Goal: Ask a question

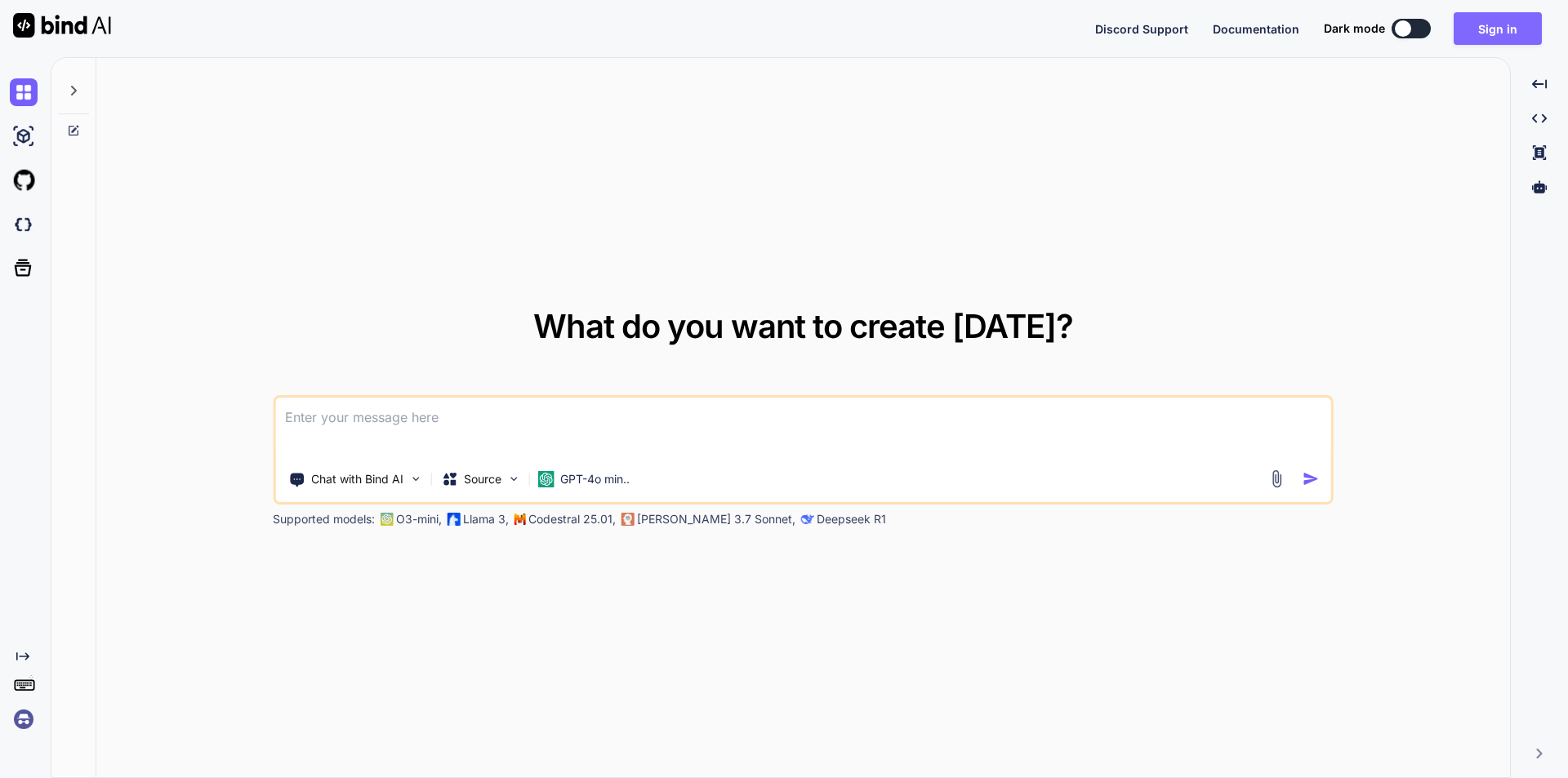
click at [1486, 34] on button "Sign in" at bounding box center [1497, 29] width 88 height 33
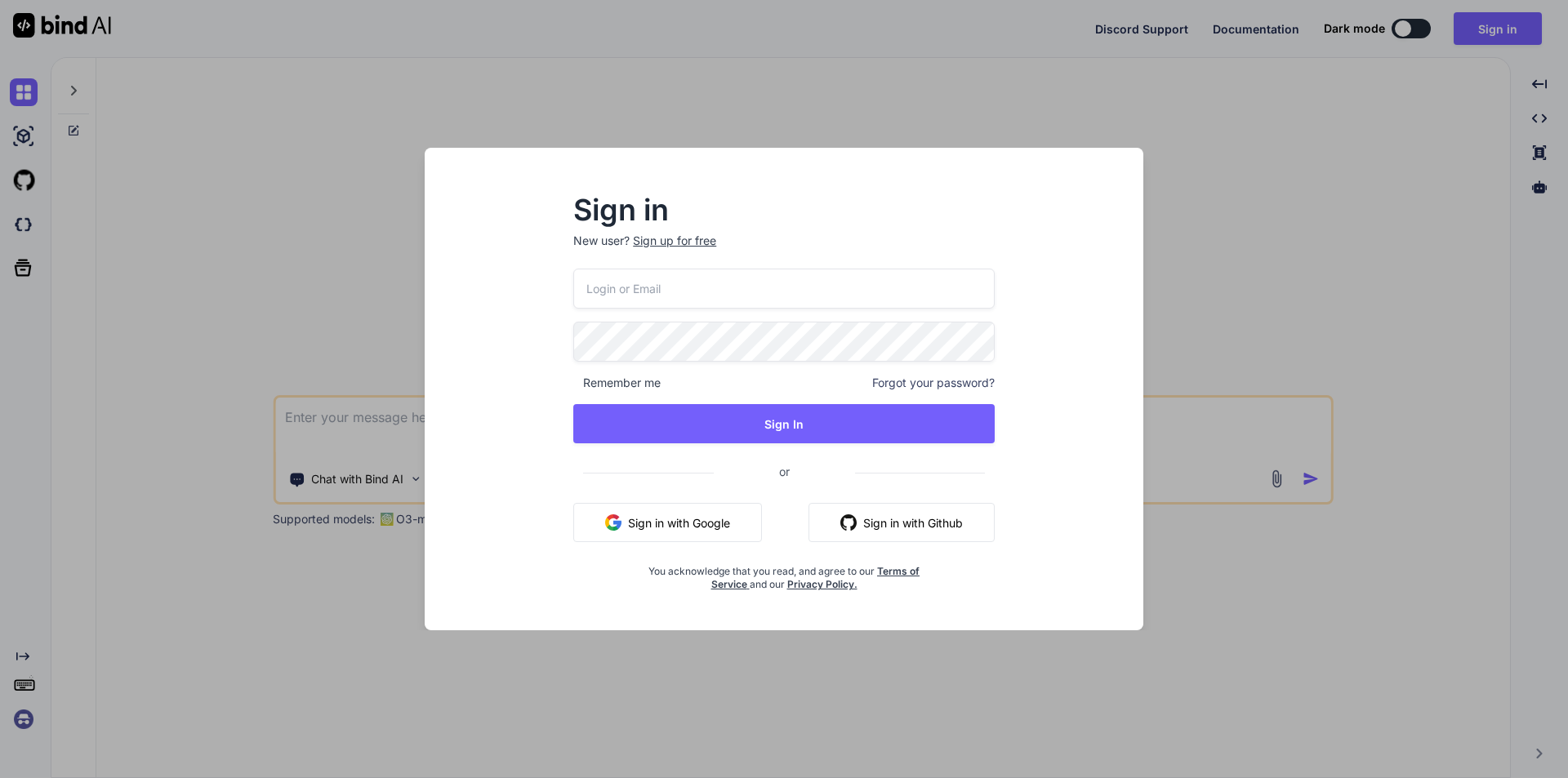
click at [678, 294] on input "email" at bounding box center [784, 288] width 421 height 40
type input "viveks4@yopmail.com"
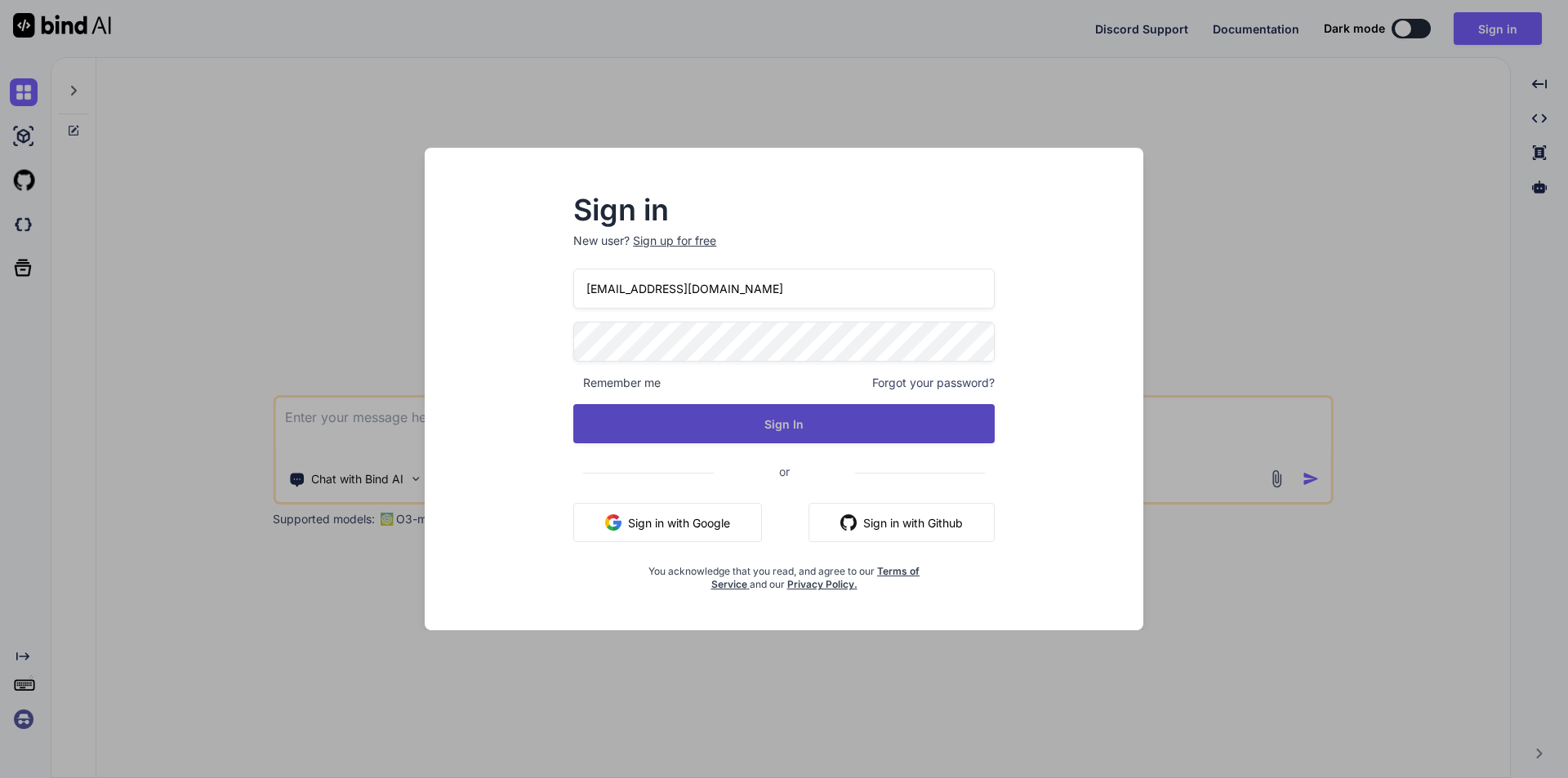
click at [770, 427] on button "Sign In" at bounding box center [784, 423] width 421 height 39
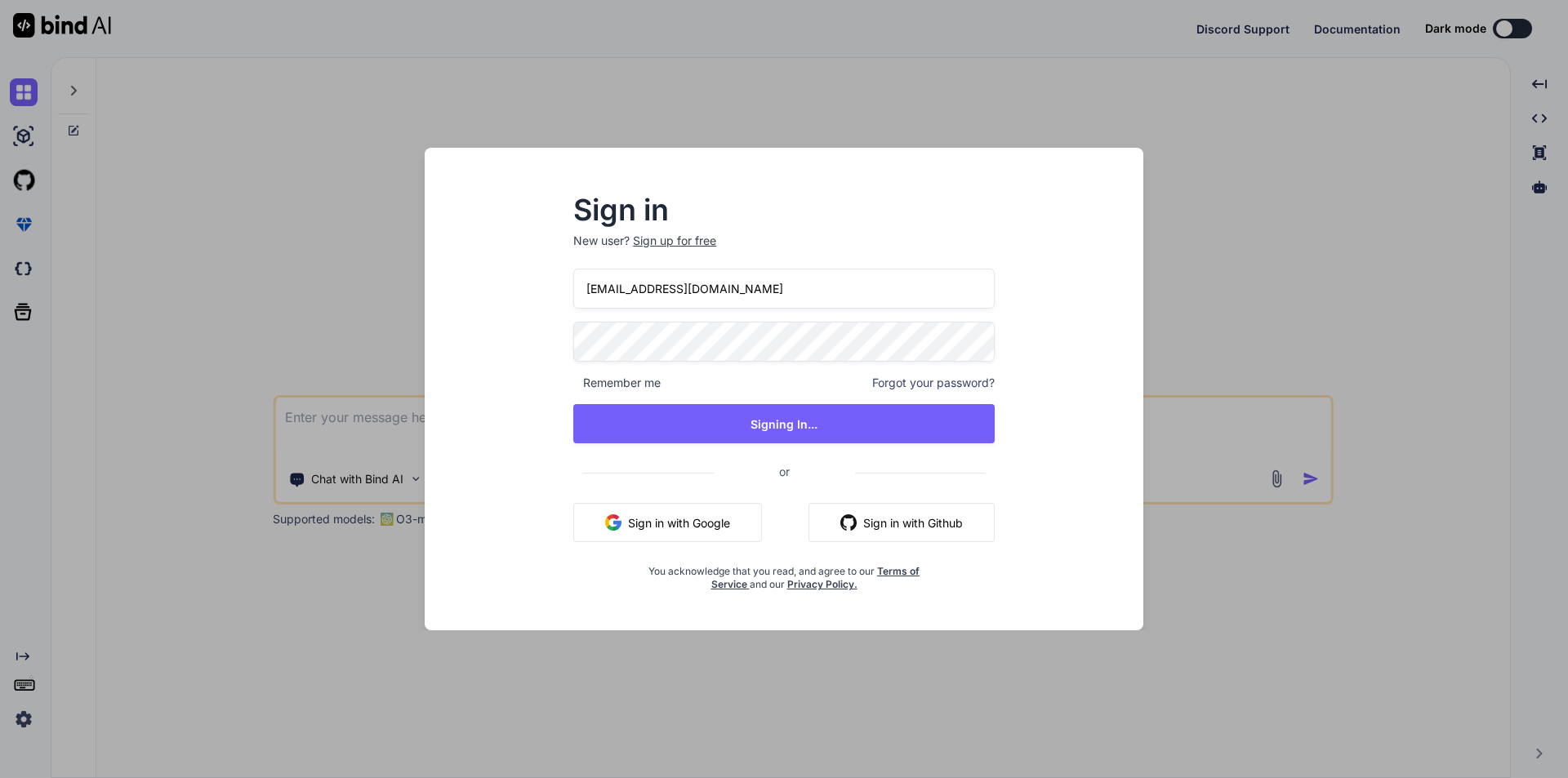
click at [390, 319] on div "Sign in New user? Sign up for free viveks4@yopmail.com Remember me Forgot your …" at bounding box center [784, 389] width 1568 height 778
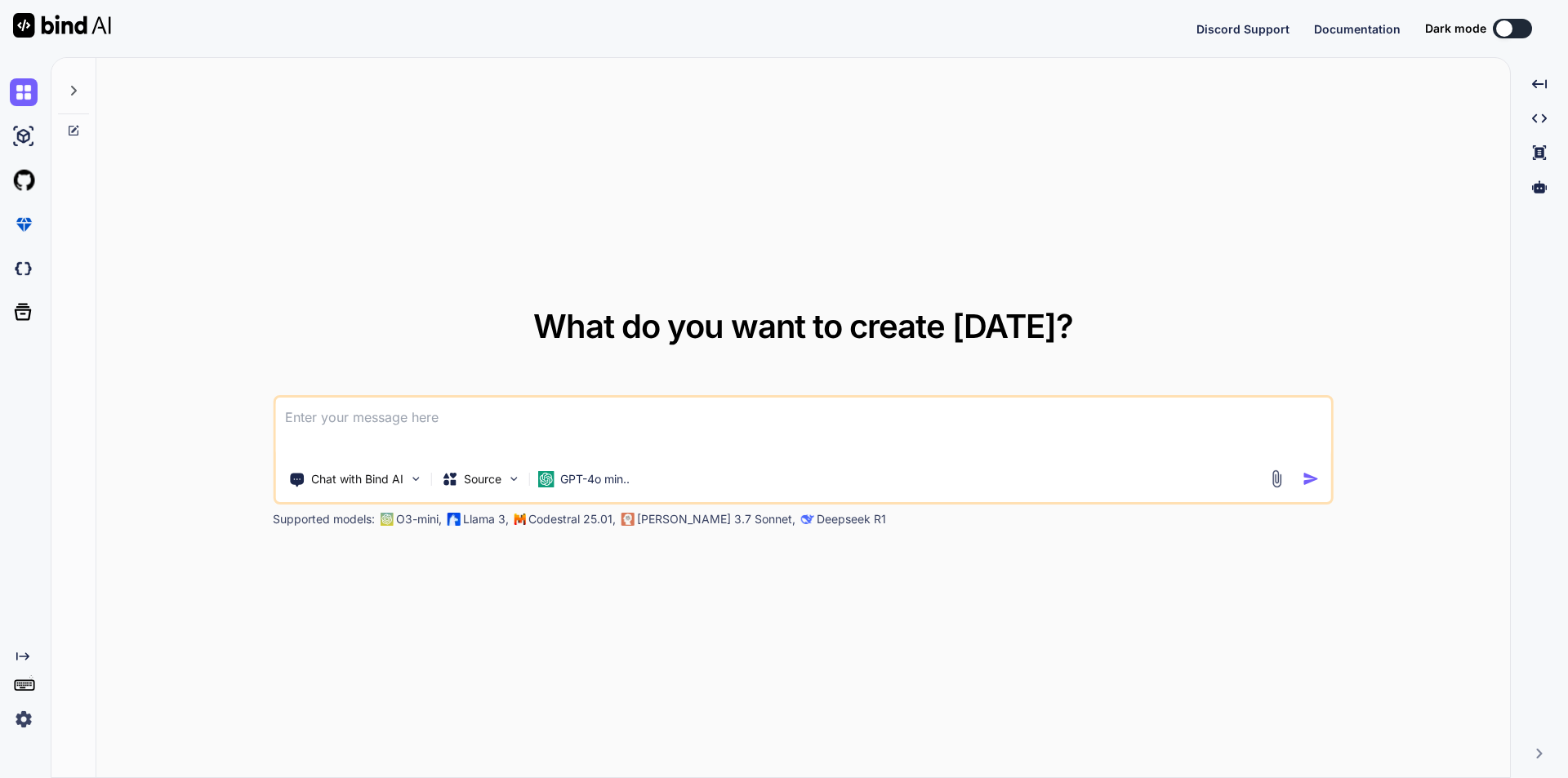
click at [560, 424] on textarea at bounding box center [802, 428] width 1056 height 60
paste textarea ""below i am writing functionality to store speaker tasks and is working perfect…"
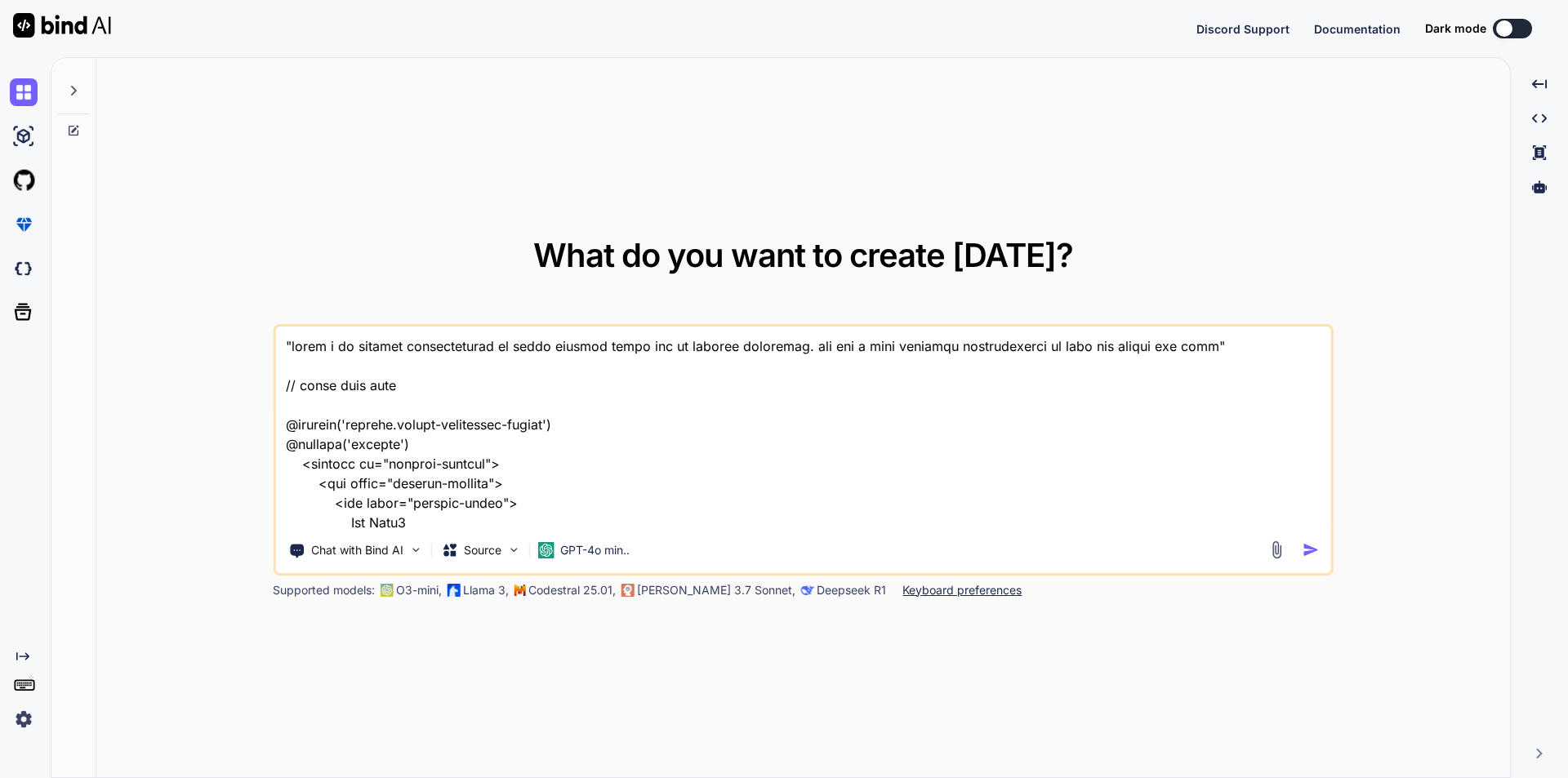
scroll to position [11797, 0]
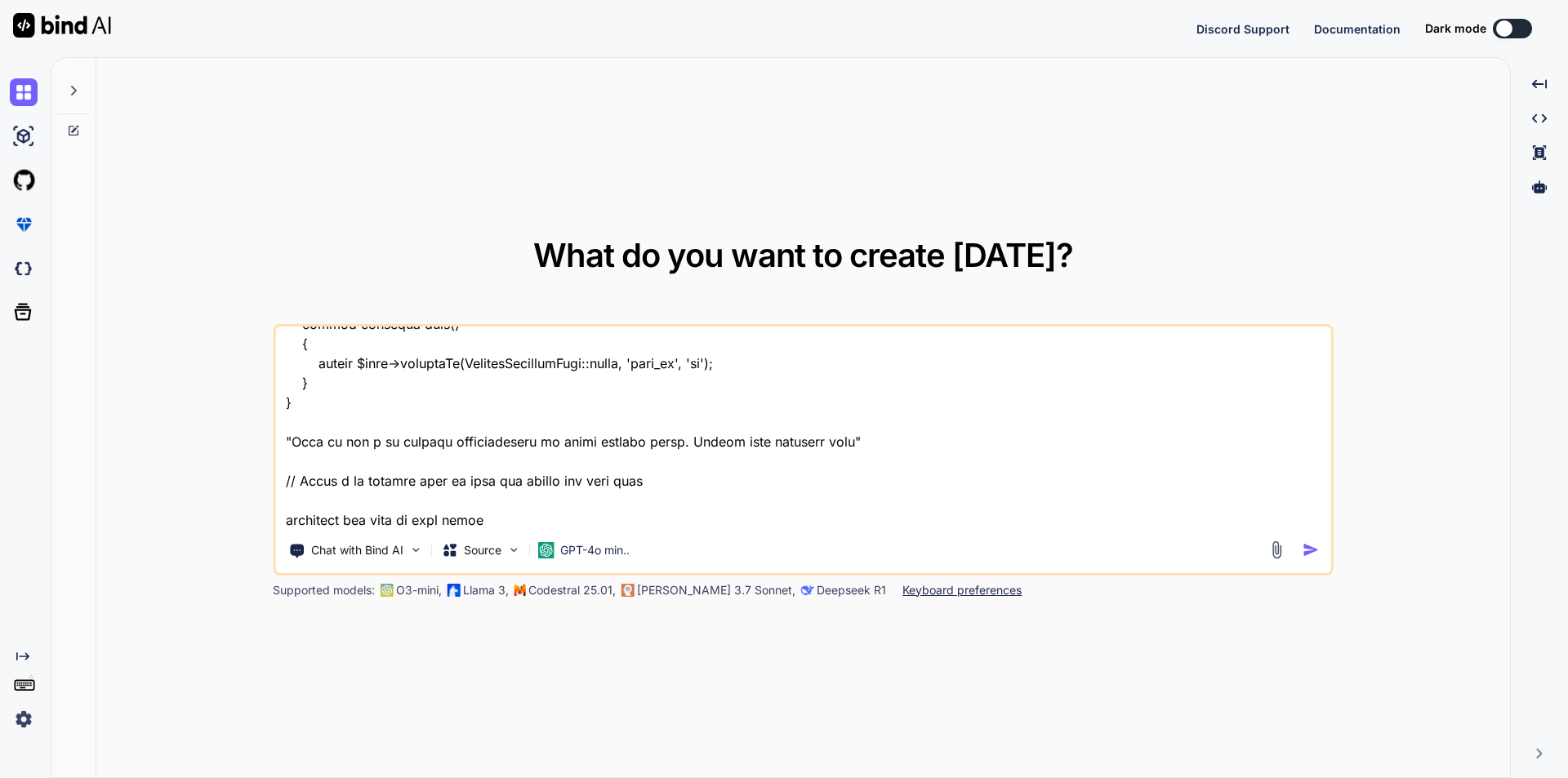
type textarea ""below i am writing functionality to store speaker tasks and is working perfect…"
click at [1306, 551] on img "button" at bounding box center [1311, 550] width 17 height 17
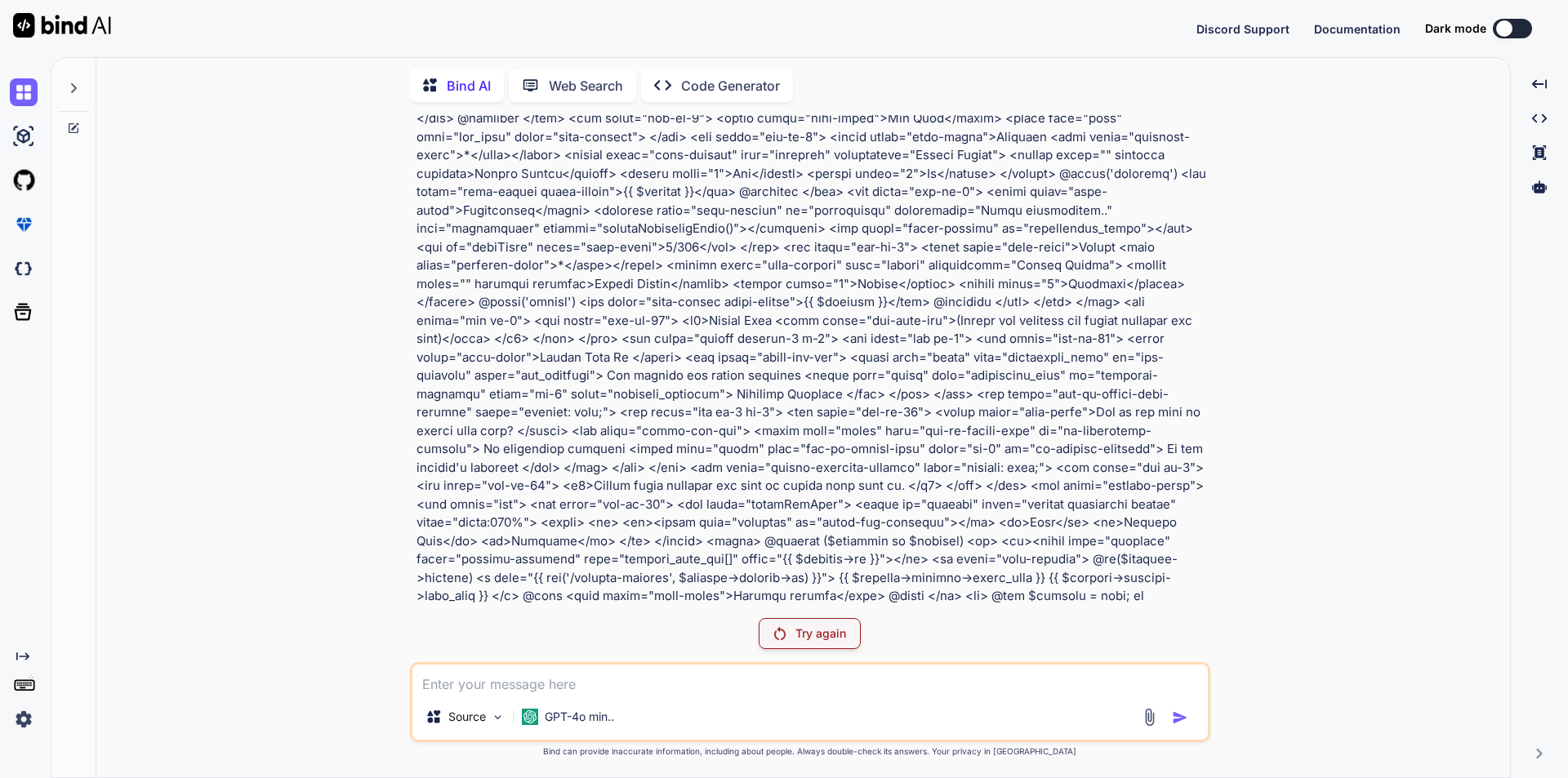
scroll to position [490, 0]
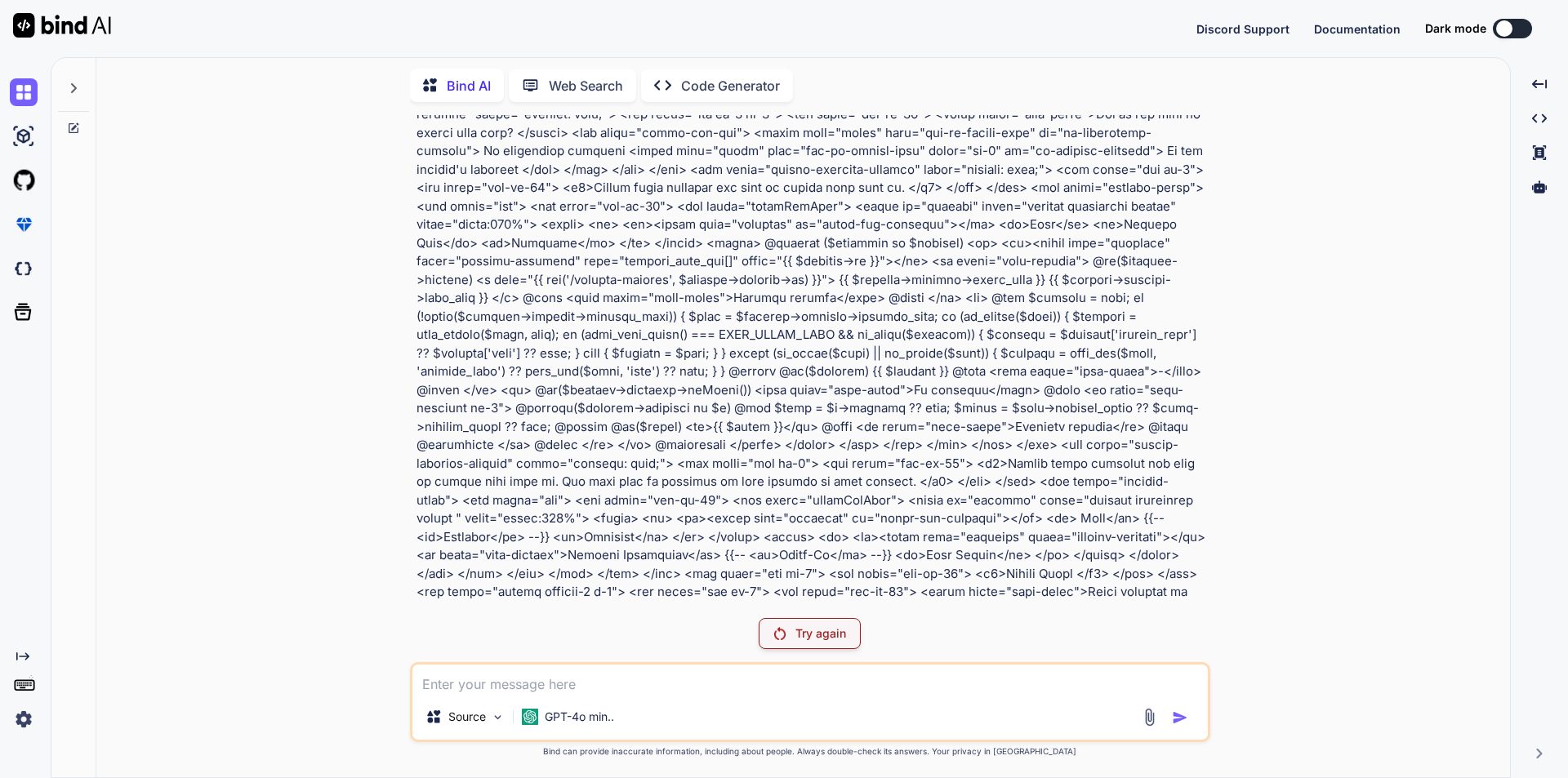
click at [812, 633] on p "Try again" at bounding box center [820, 633] width 50 height 16
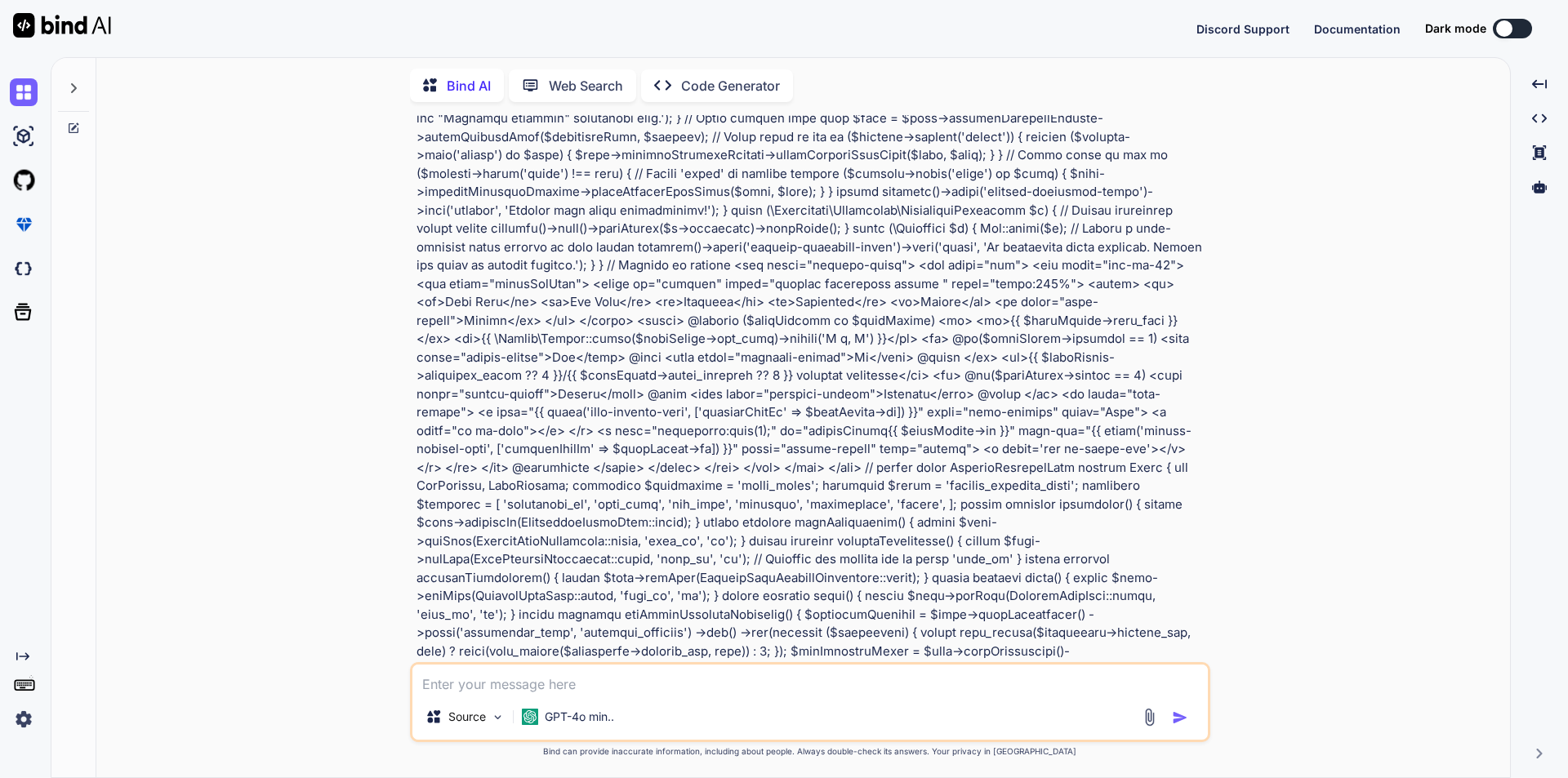
scroll to position [2088, 0]
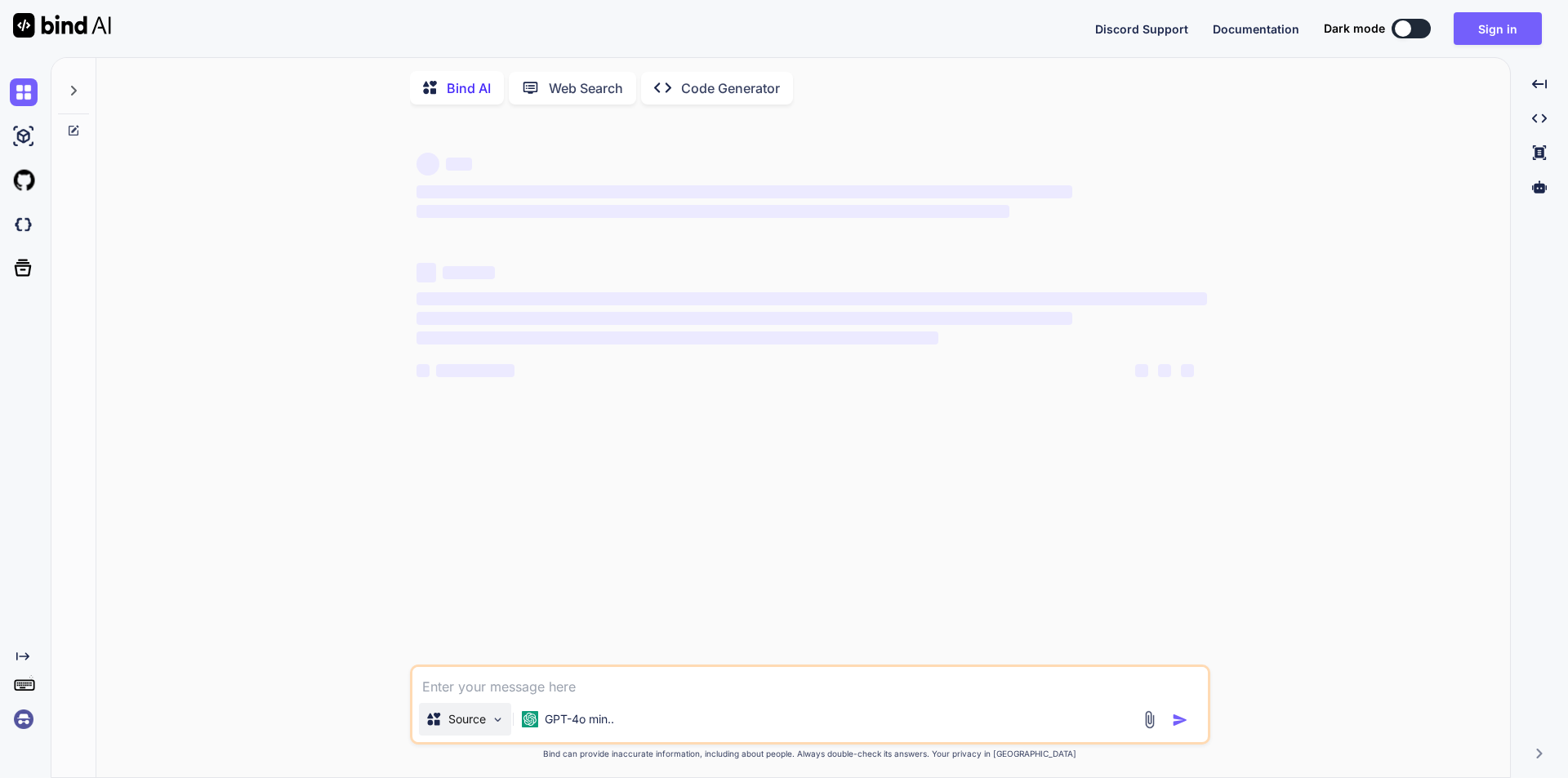
click at [499, 724] on img at bounding box center [497, 719] width 14 height 14
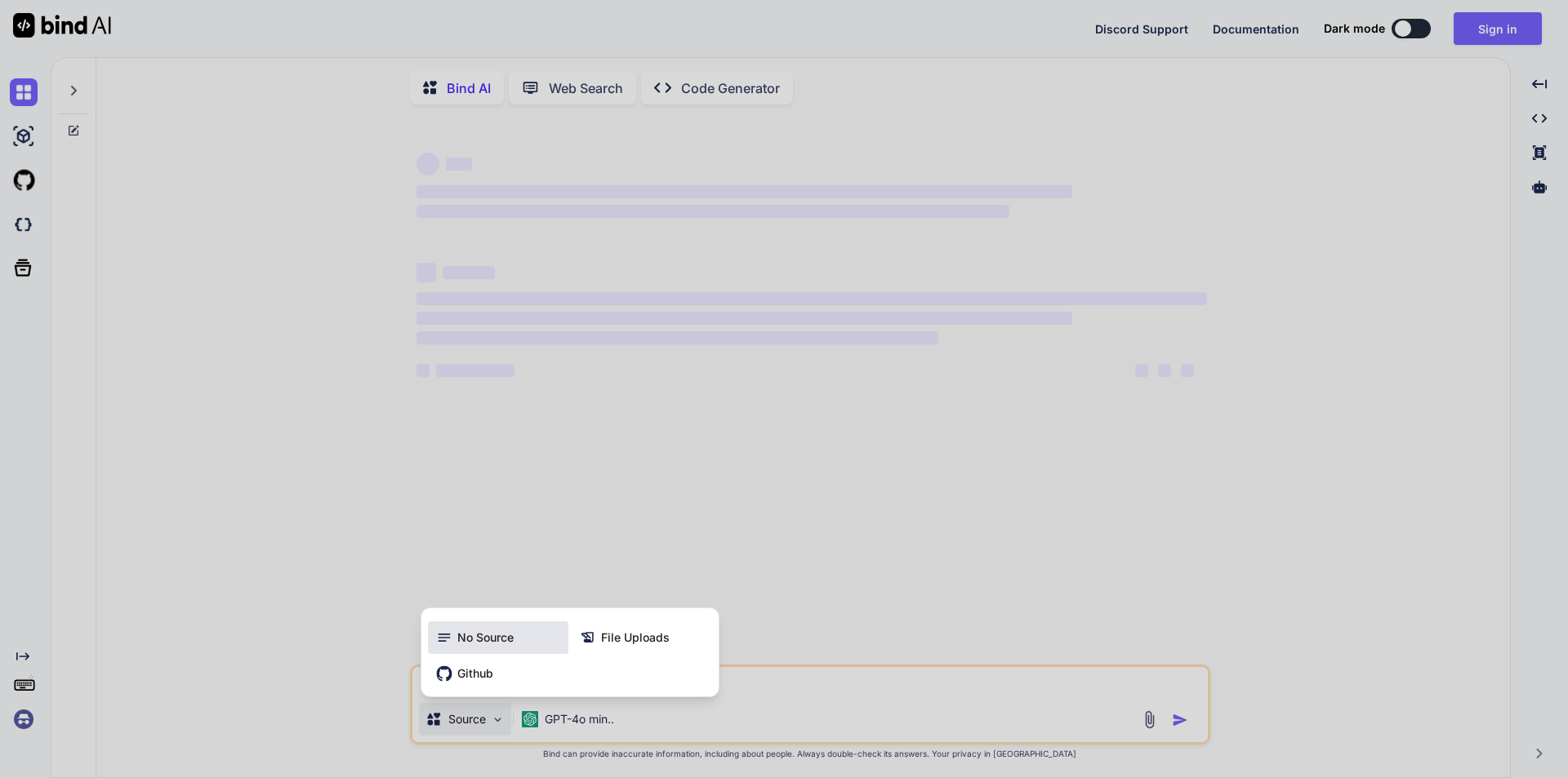
click at [444, 643] on icon at bounding box center [444, 637] width 16 height 16
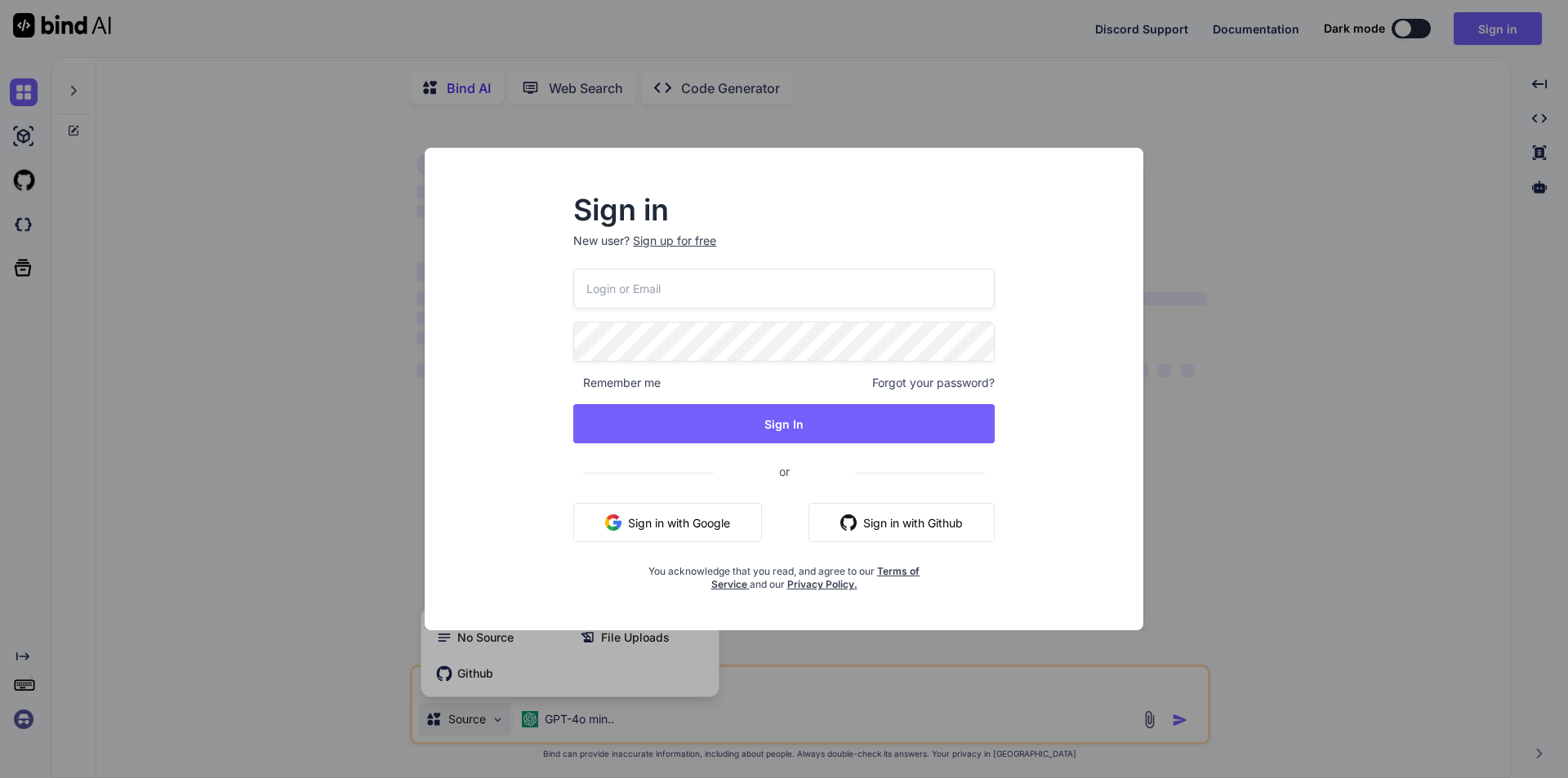
click at [314, 555] on div "Sign in New user? Sign up for free Remember me Forgot your password? Sign In or…" at bounding box center [784, 389] width 1568 height 778
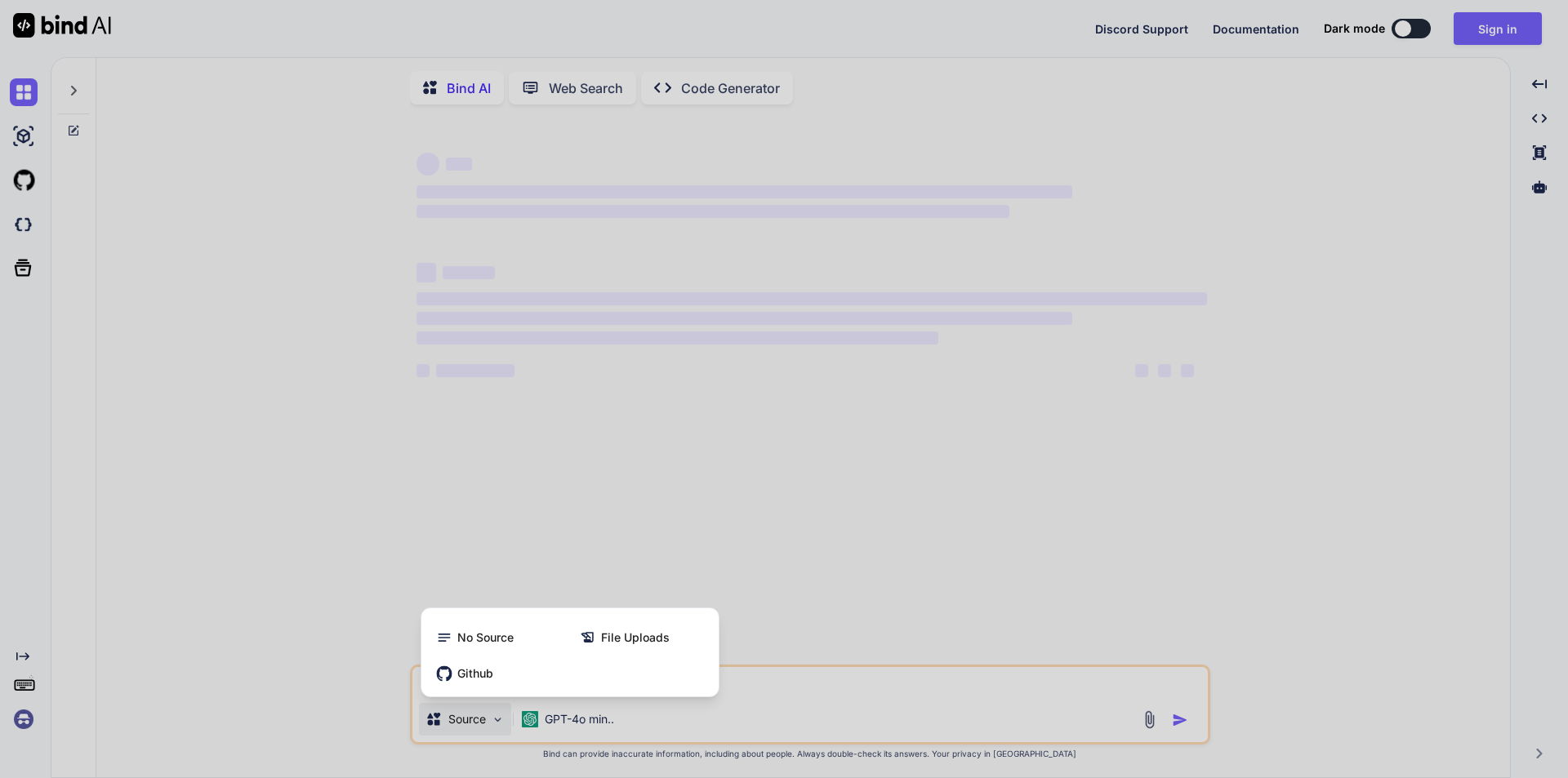
click at [1495, 25] on div at bounding box center [784, 389] width 1568 height 778
type textarea "x"
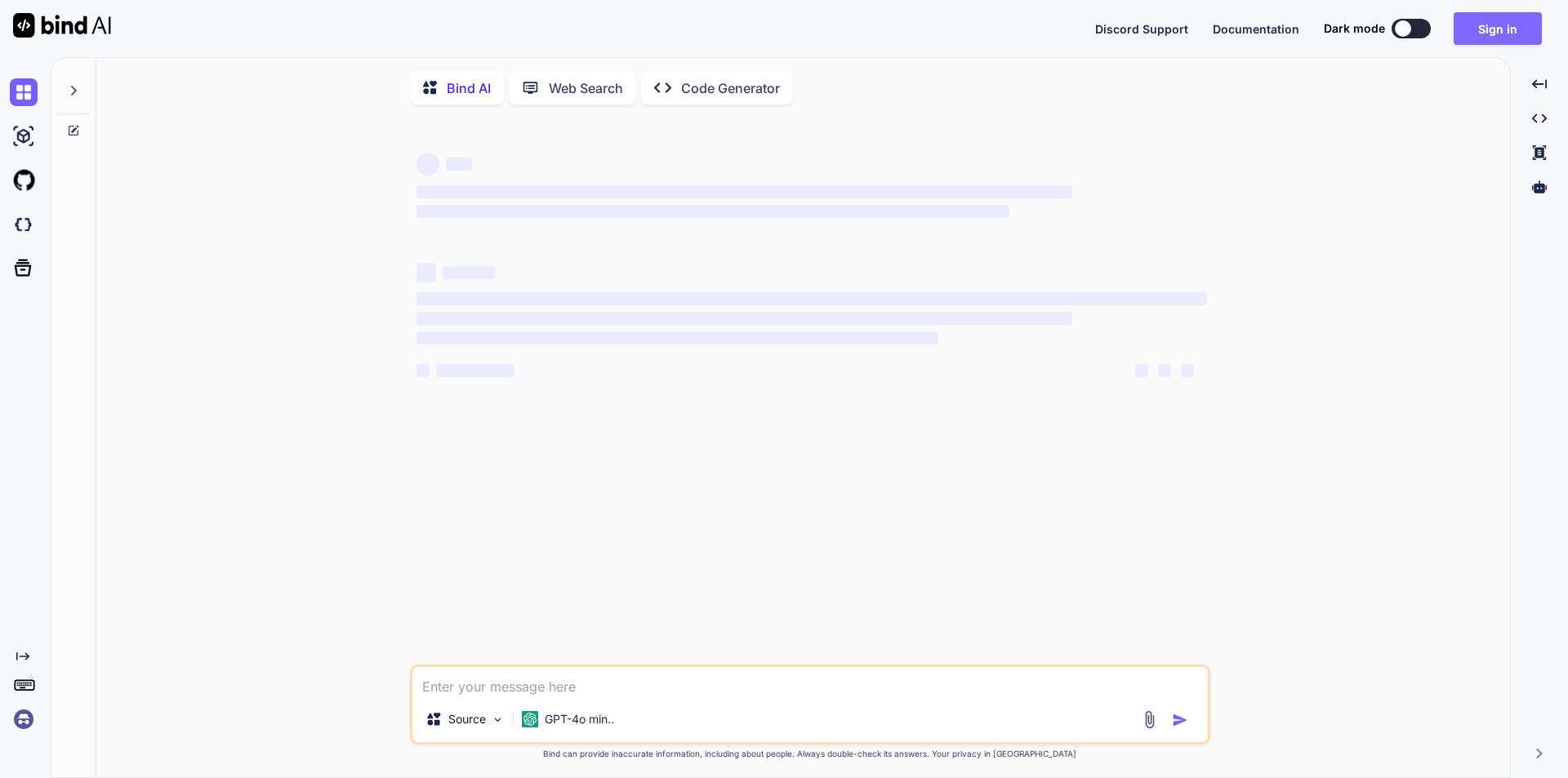
click at [1499, 25] on button "Sign in" at bounding box center [1497, 29] width 88 height 33
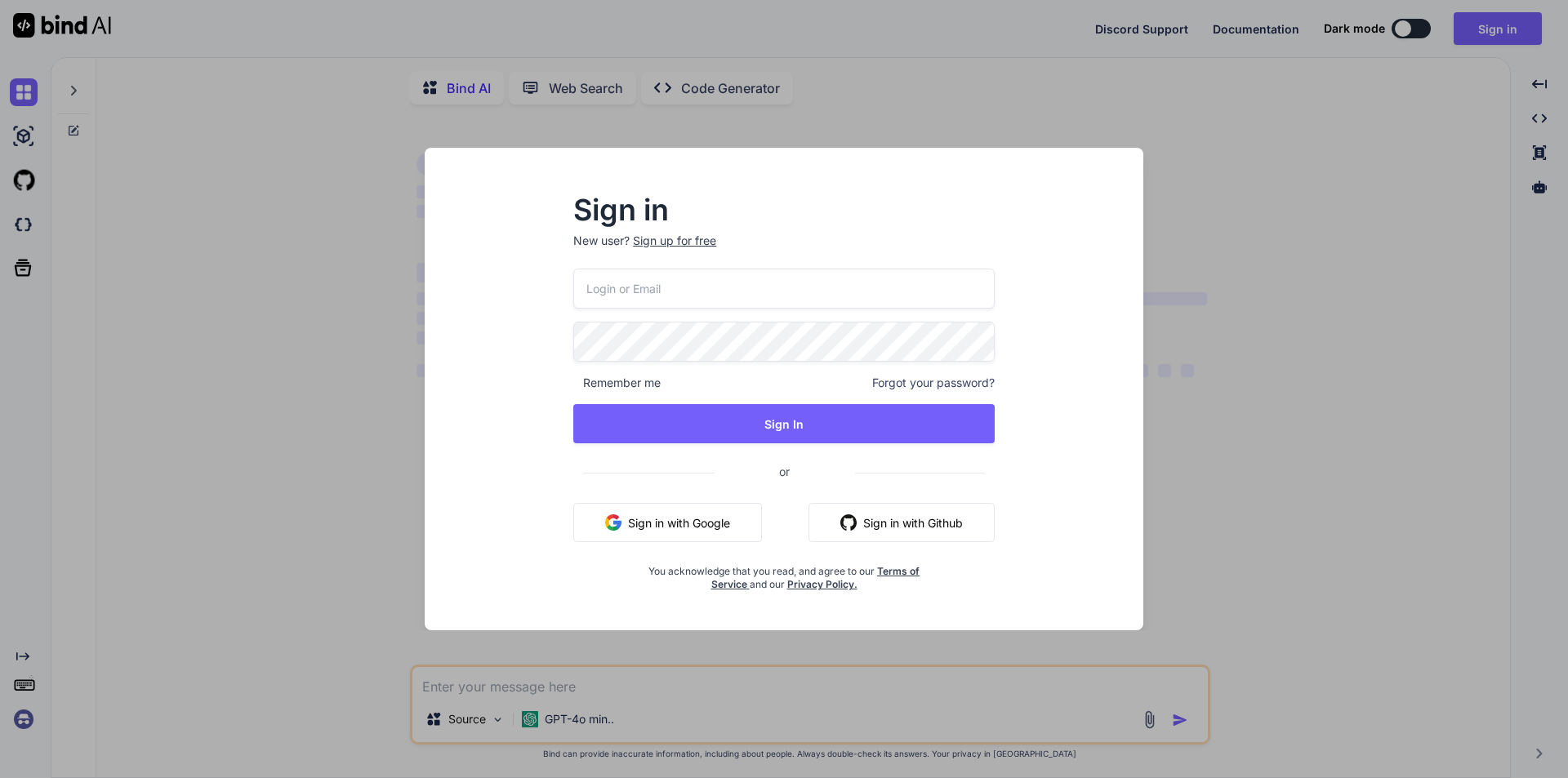
click at [662, 287] on input "email" at bounding box center [784, 288] width 421 height 40
drag, startPoint x: 552, startPoint y: 303, endPoint x: 537, endPoint y: 303, distance: 15.0
click at [537, 303] on div "Sign in New user? Sign up for free viveks4@yopmai.com Remember me Forgot your p…" at bounding box center [784, 403] width 693 height 453
click at [799, 284] on input "[EMAIL_ADDRESS][DOMAIN_NAME]" at bounding box center [784, 288] width 421 height 40
drag, startPoint x: 756, startPoint y: 288, endPoint x: 563, endPoint y: 296, distance: 193.2
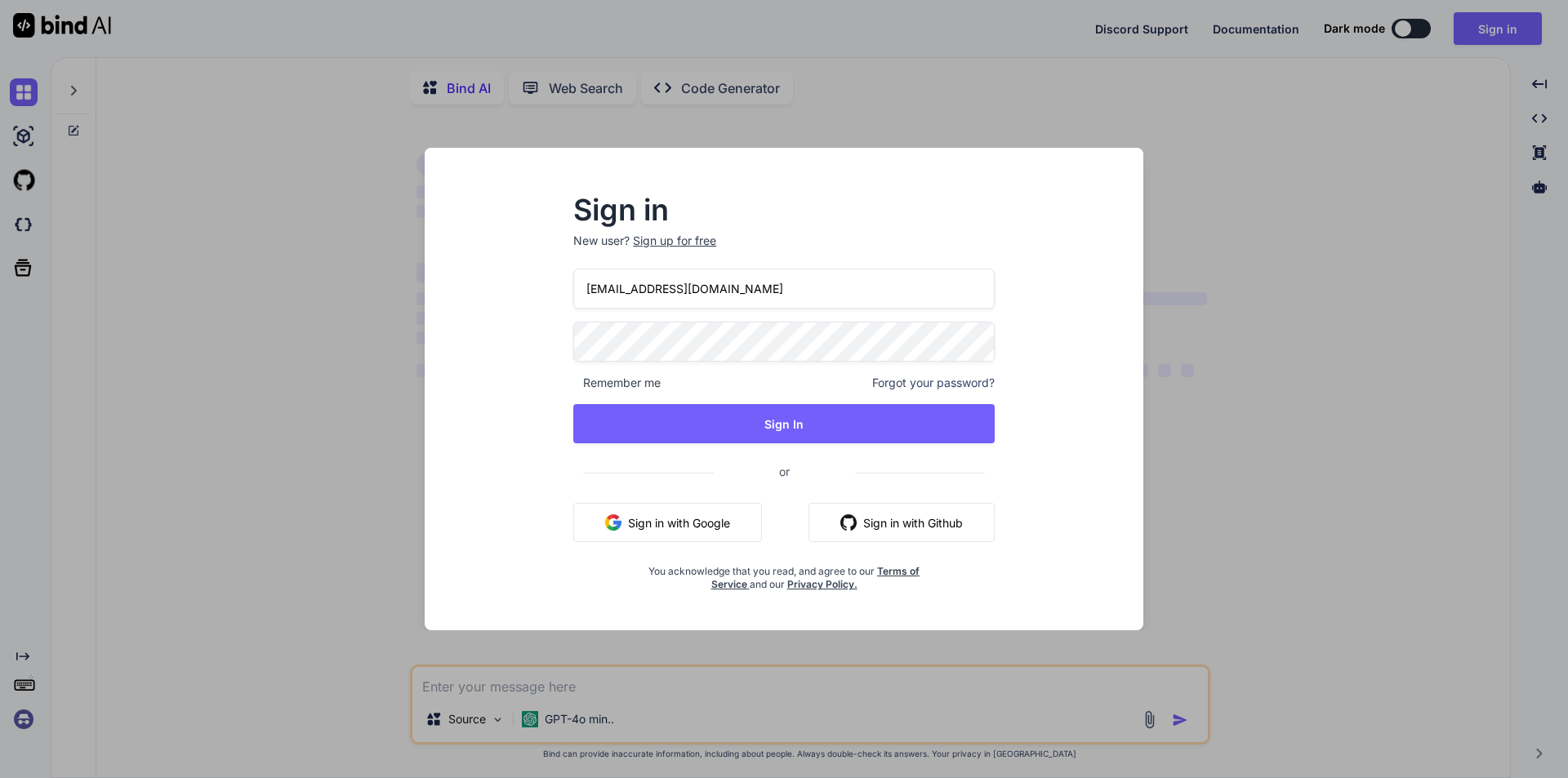
click at [563, 296] on div "Sign in New user? Sign up for free viveks4@yopmai.com Remember me Forgot your p…" at bounding box center [783, 394] width 474 height 394
type input "[EMAIL_ADDRESS][DOMAIN_NAME]"
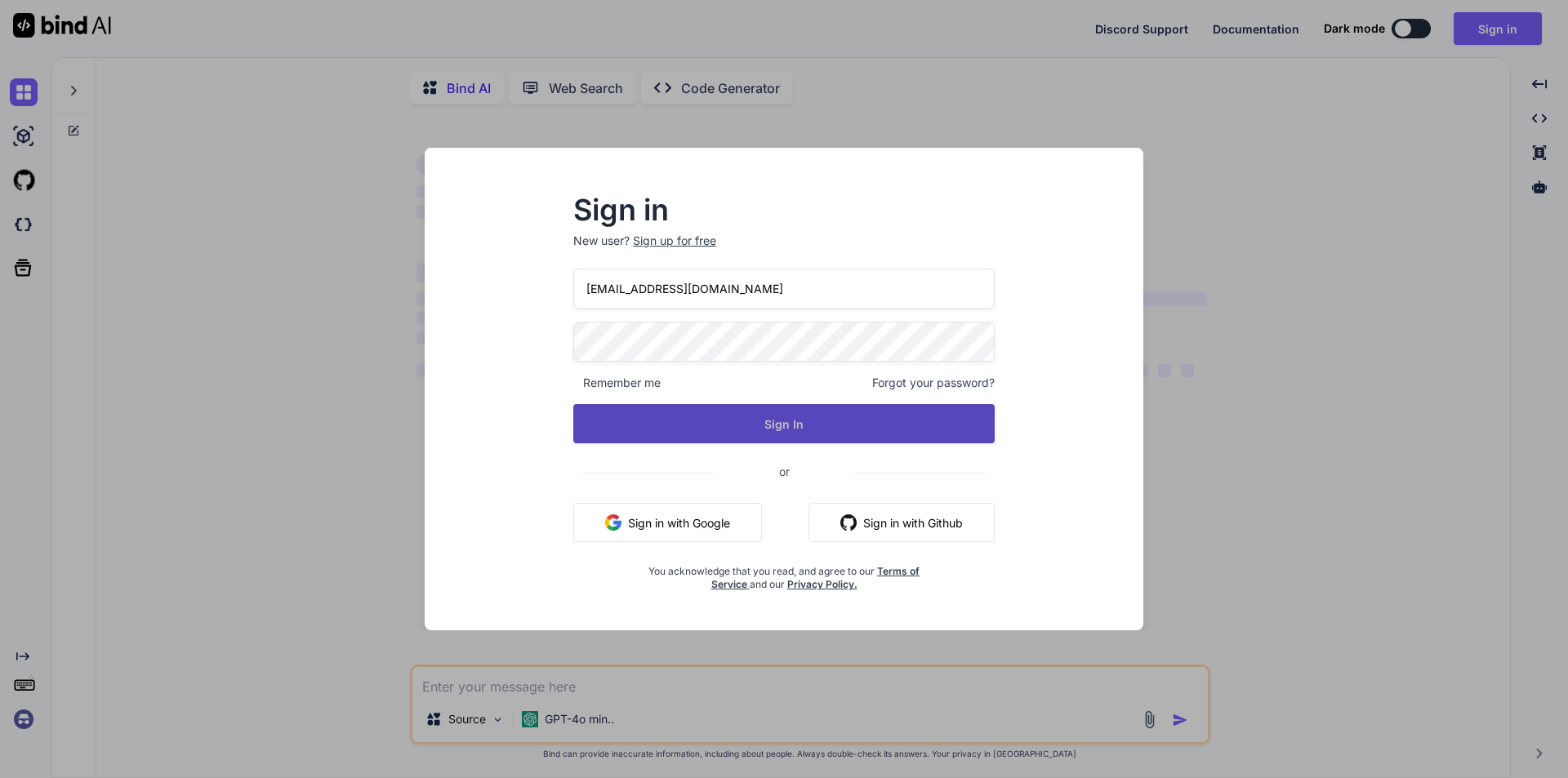
click at [711, 418] on button "Sign In" at bounding box center [784, 423] width 421 height 39
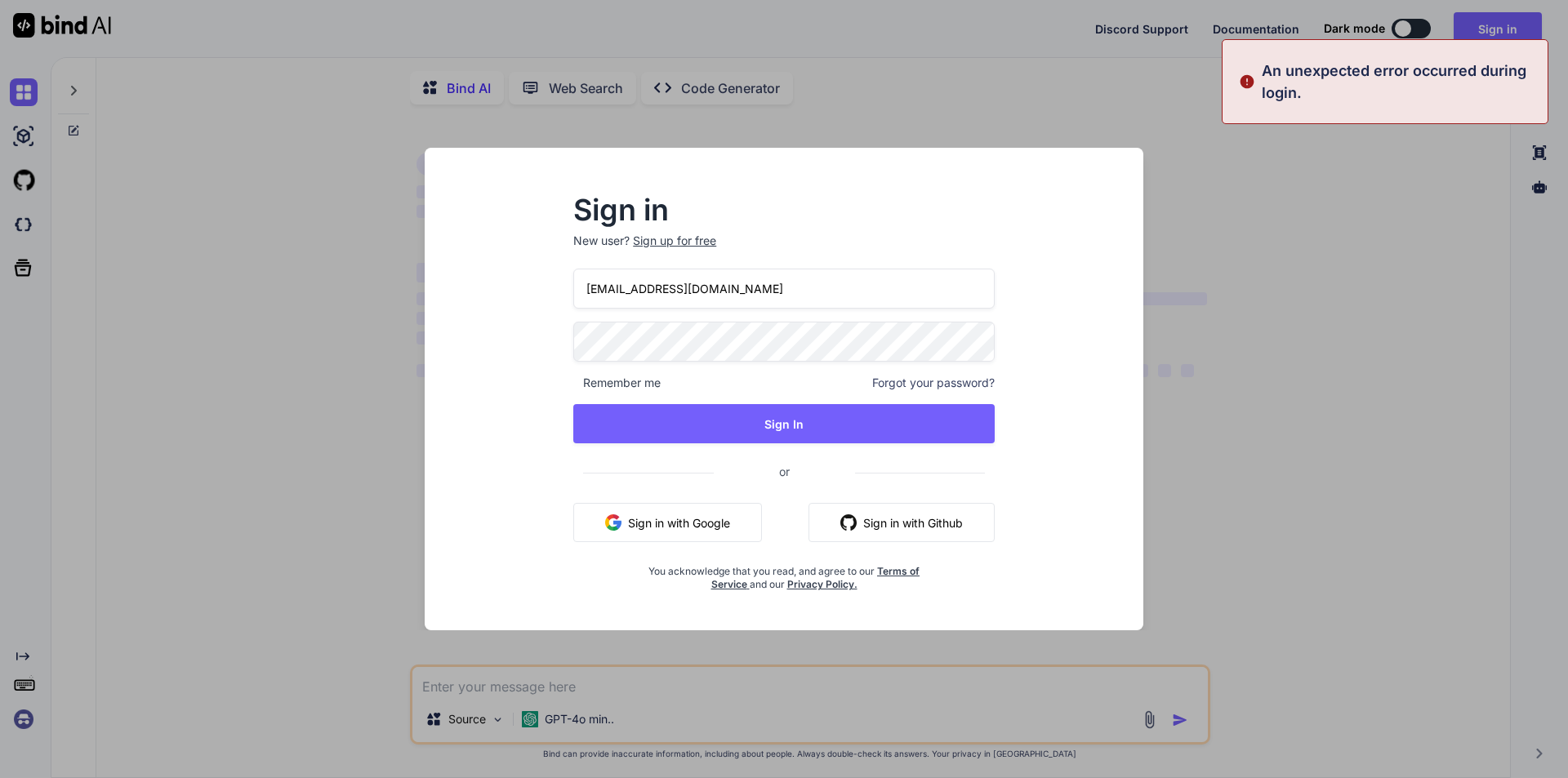
click at [789, 292] on input "[EMAIL_ADDRESS][DOMAIN_NAME]" at bounding box center [784, 288] width 421 height 40
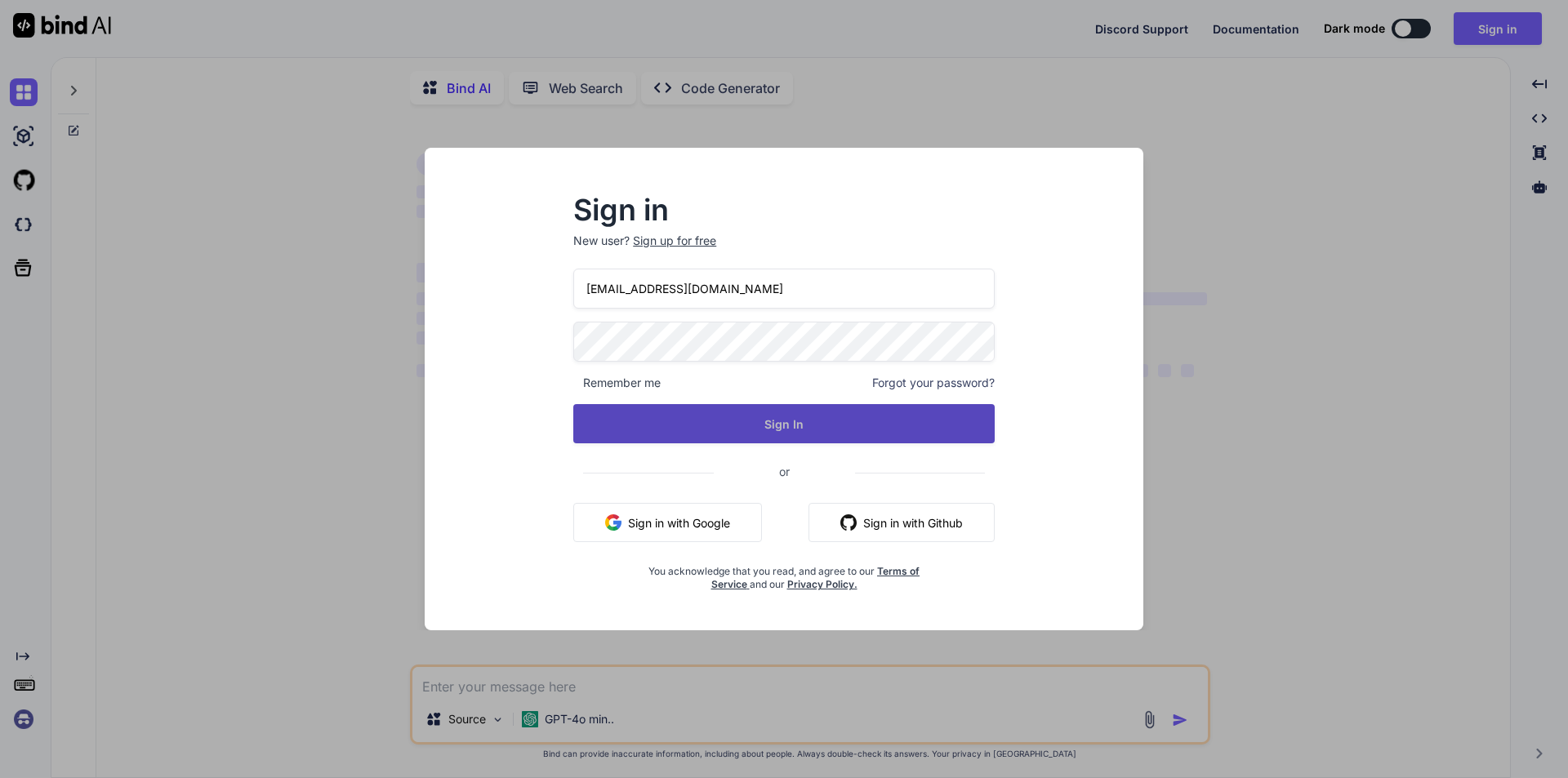
click at [773, 421] on button "Sign In" at bounding box center [784, 423] width 421 height 39
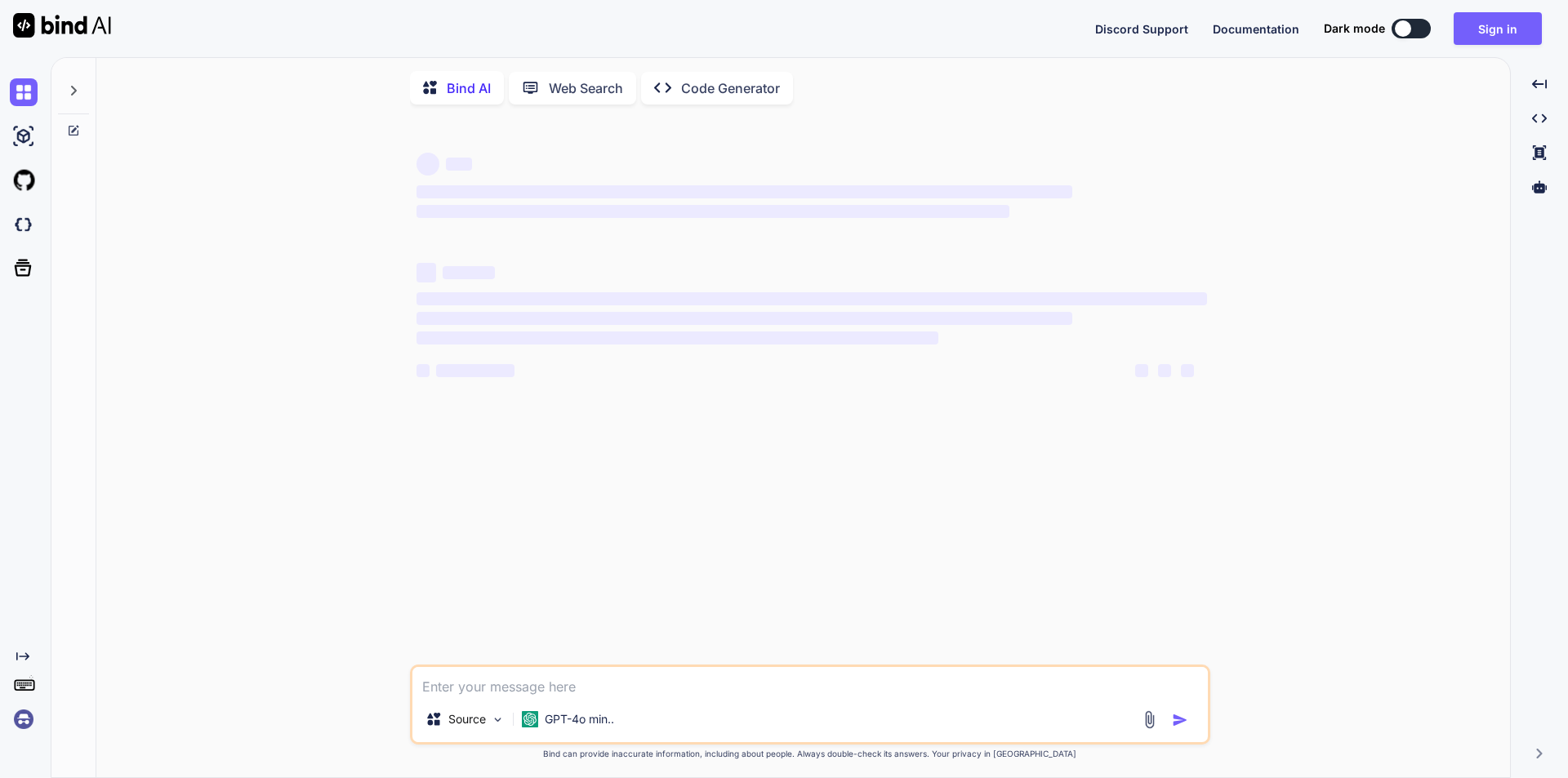
type textarea "x"
click at [1493, 29] on button "Sign in" at bounding box center [1497, 29] width 88 height 33
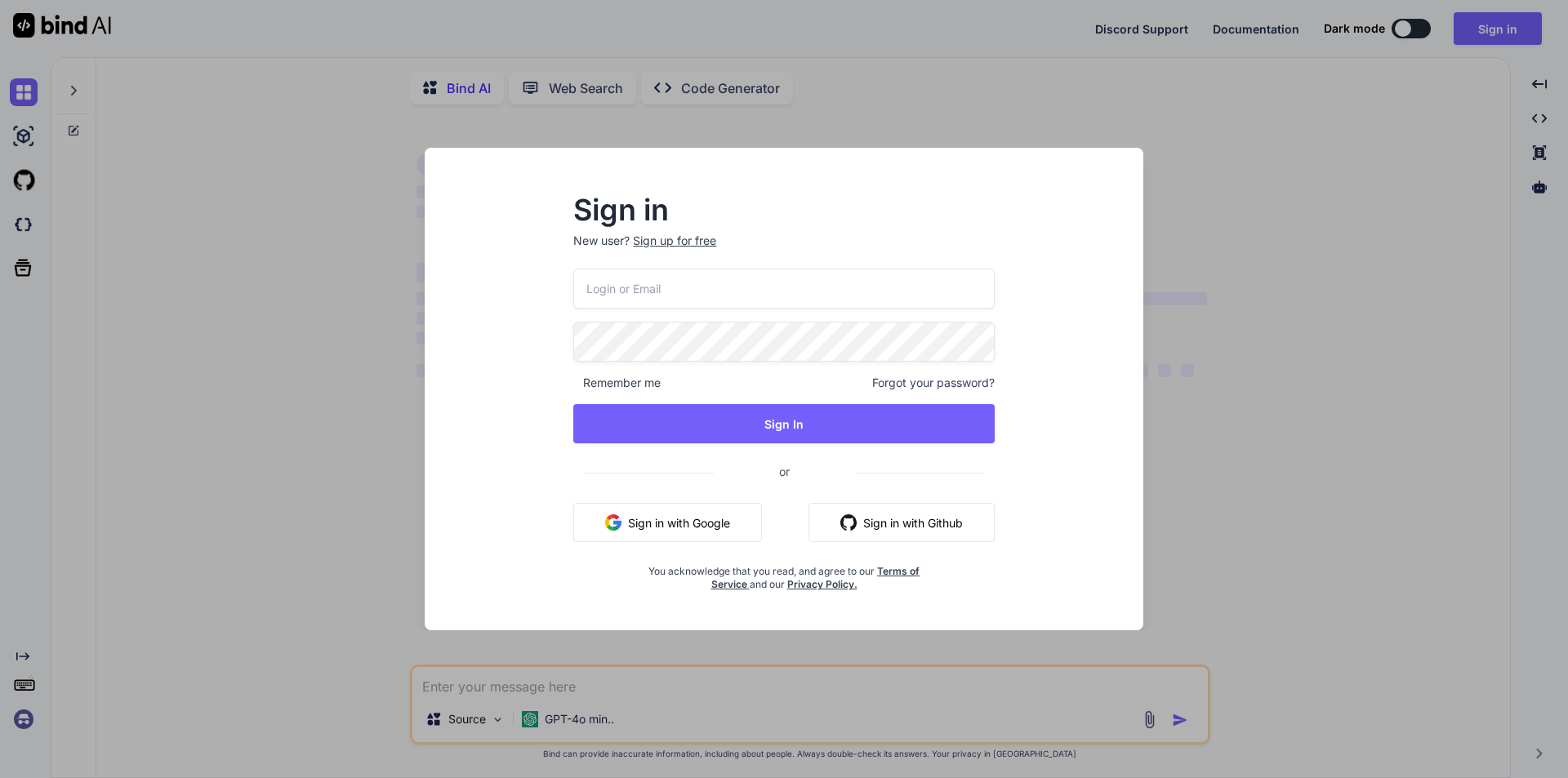
click at [681, 283] on input "email" at bounding box center [784, 288] width 421 height 40
paste input "[EMAIL_ADDRESS][DOMAIN_NAME]"
type input "[EMAIL_ADDRESS][DOMAIN_NAME]"
type textarea "x"
click at [678, 293] on input "[EMAIL_ADDRESS][DOMAIN_NAME]" at bounding box center [784, 288] width 421 height 40
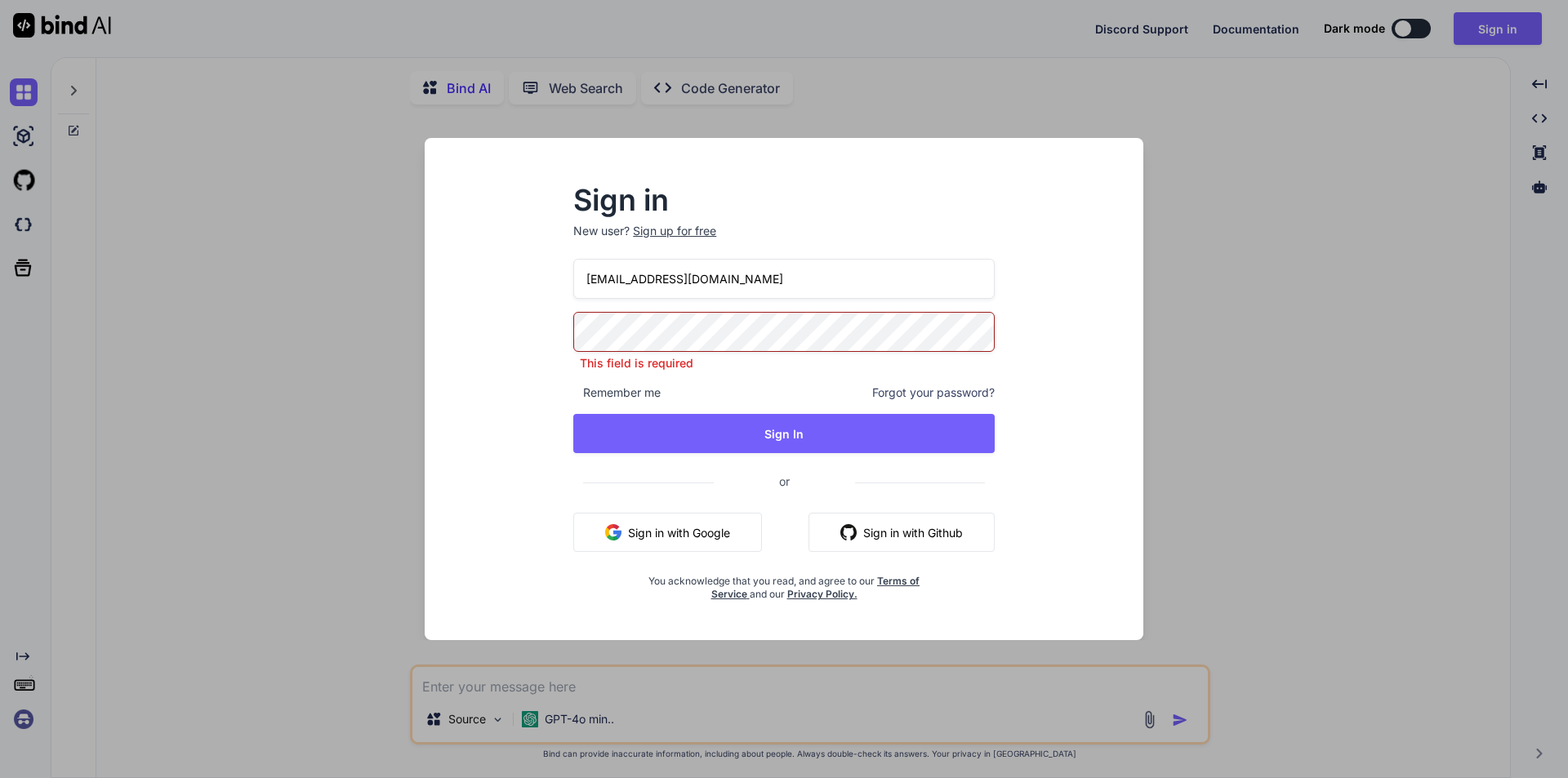
drag, startPoint x: 733, startPoint y: 280, endPoint x: 567, endPoint y: 282, distance: 166.0
click at [567, 282] on div "Sign in New user? Sign up for free [EMAIL_ADDRESS][DOMAIN_NAME] This field is r…" at bounding box center [783, 394] width 474 height 414
type input "[EMAIL_ADDRESS][DOMAIN_NAME]"
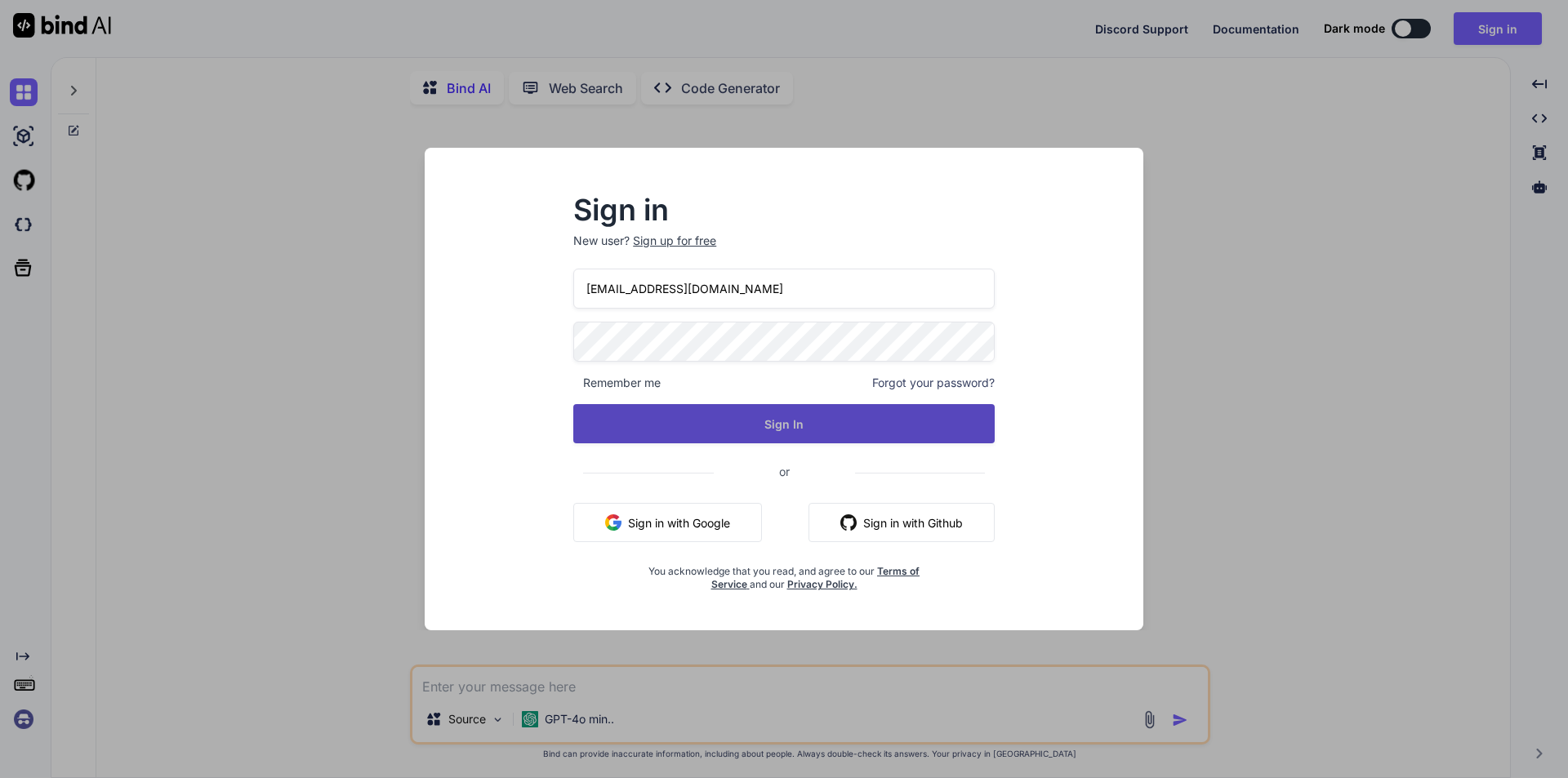
click at [725, 433] on button "Sign In" at bounding box center [784, 423] width 421 height 39
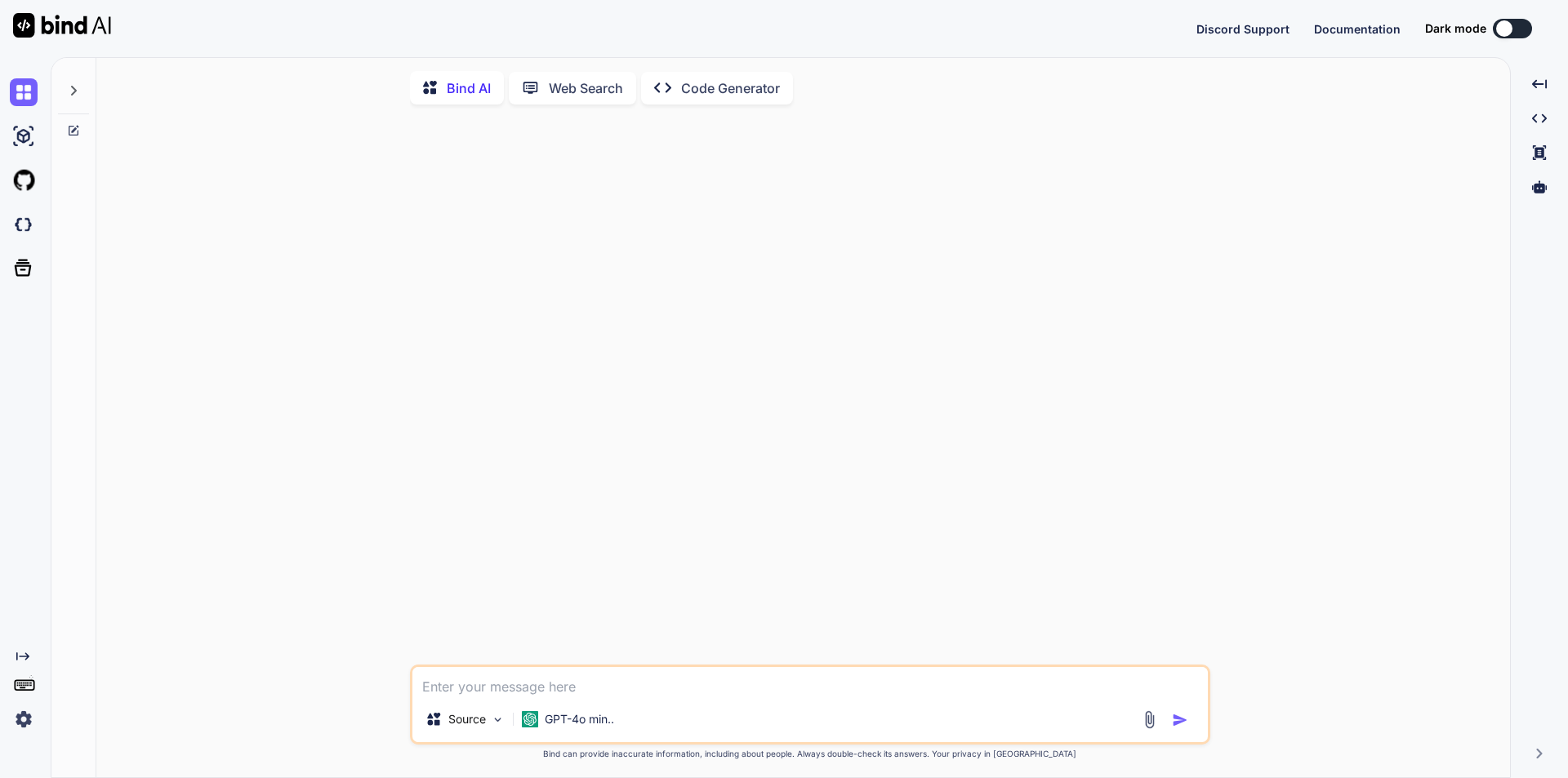
type textarea "x"
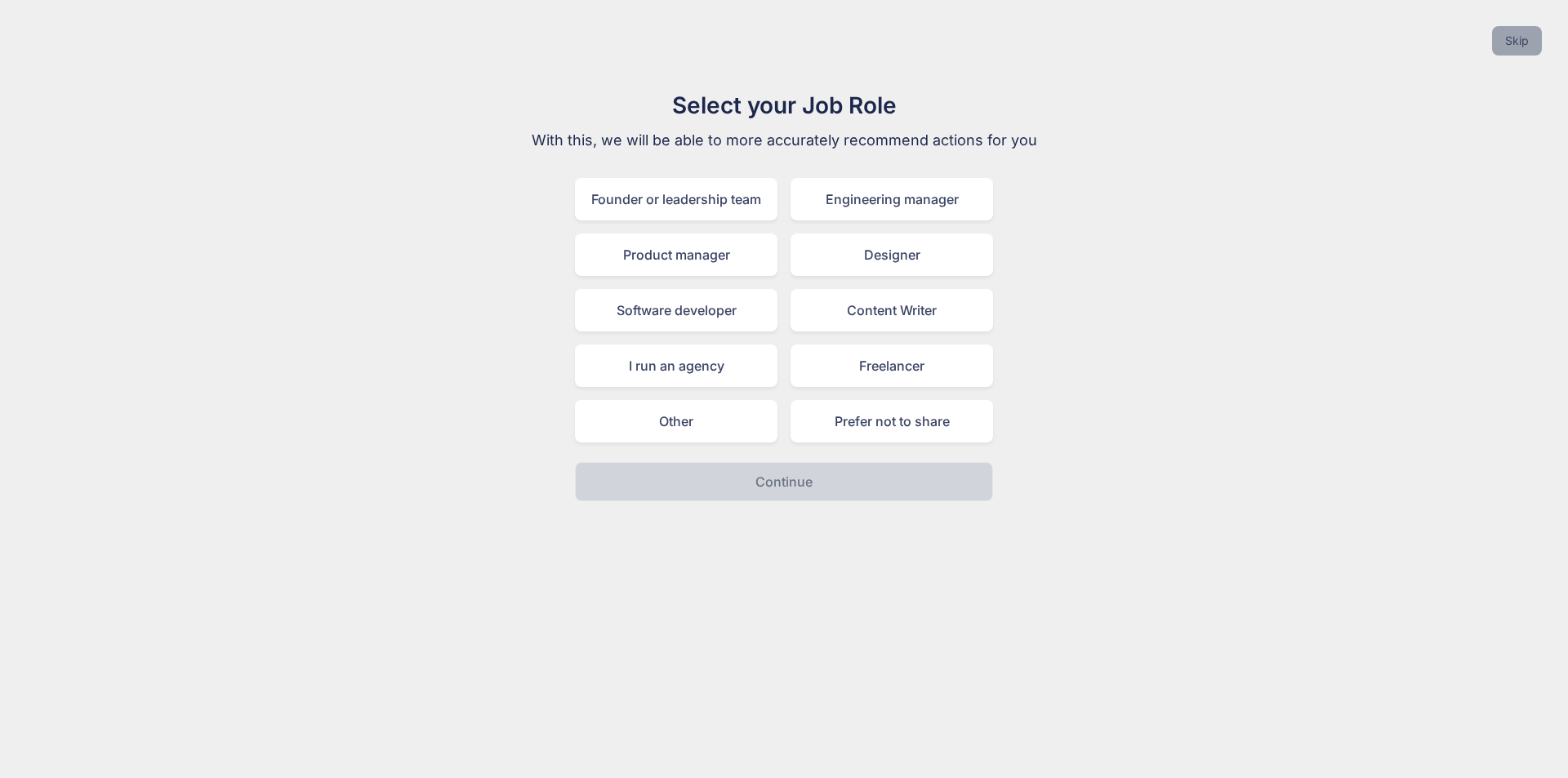
click at [1524, 40] on button "Skip" at bounding box center [1516, 40] width 49 height 29
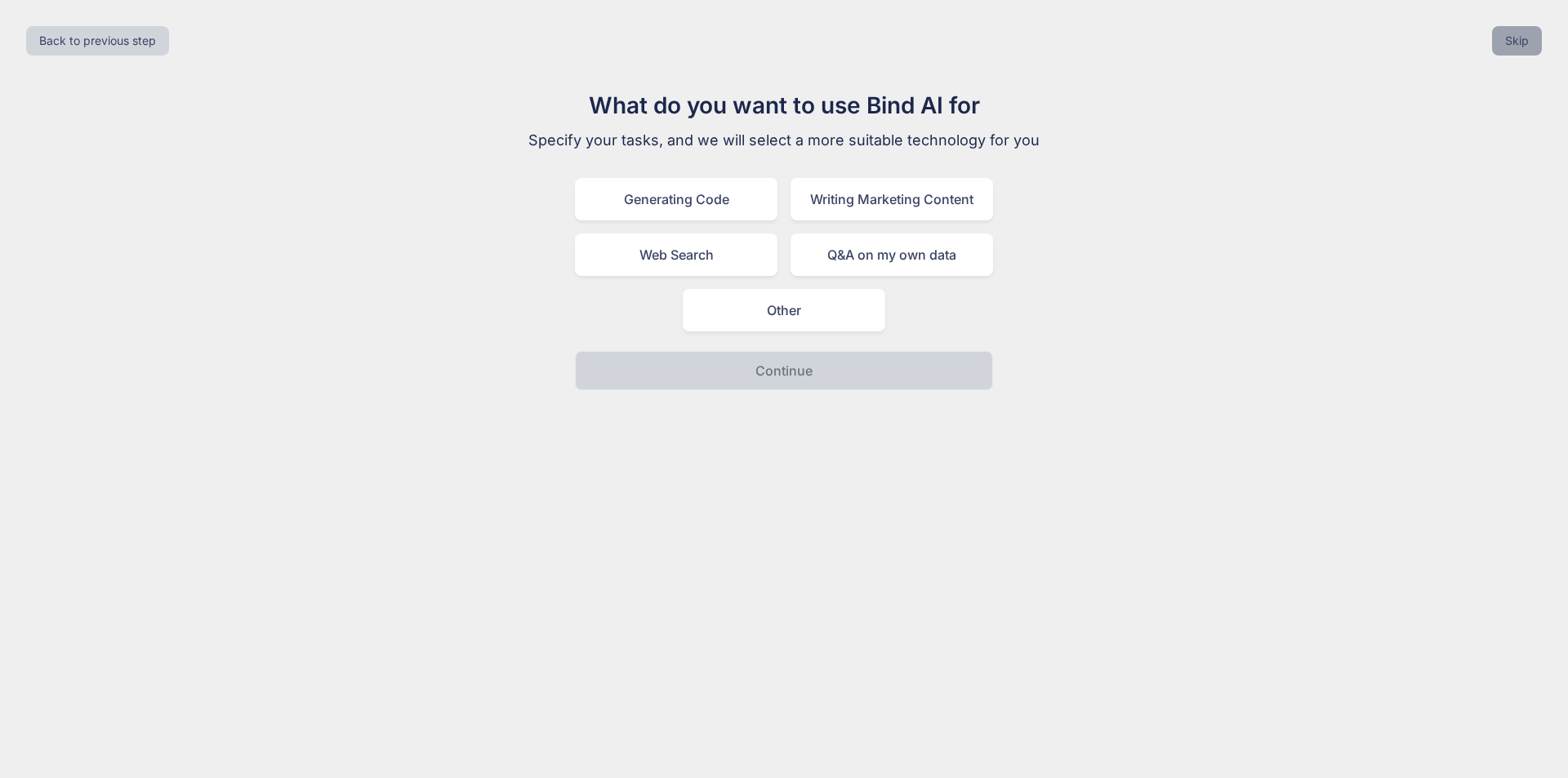
click at [1524, 40] on button "Skip" at bounding box center [1516, 40] width 49 height 29
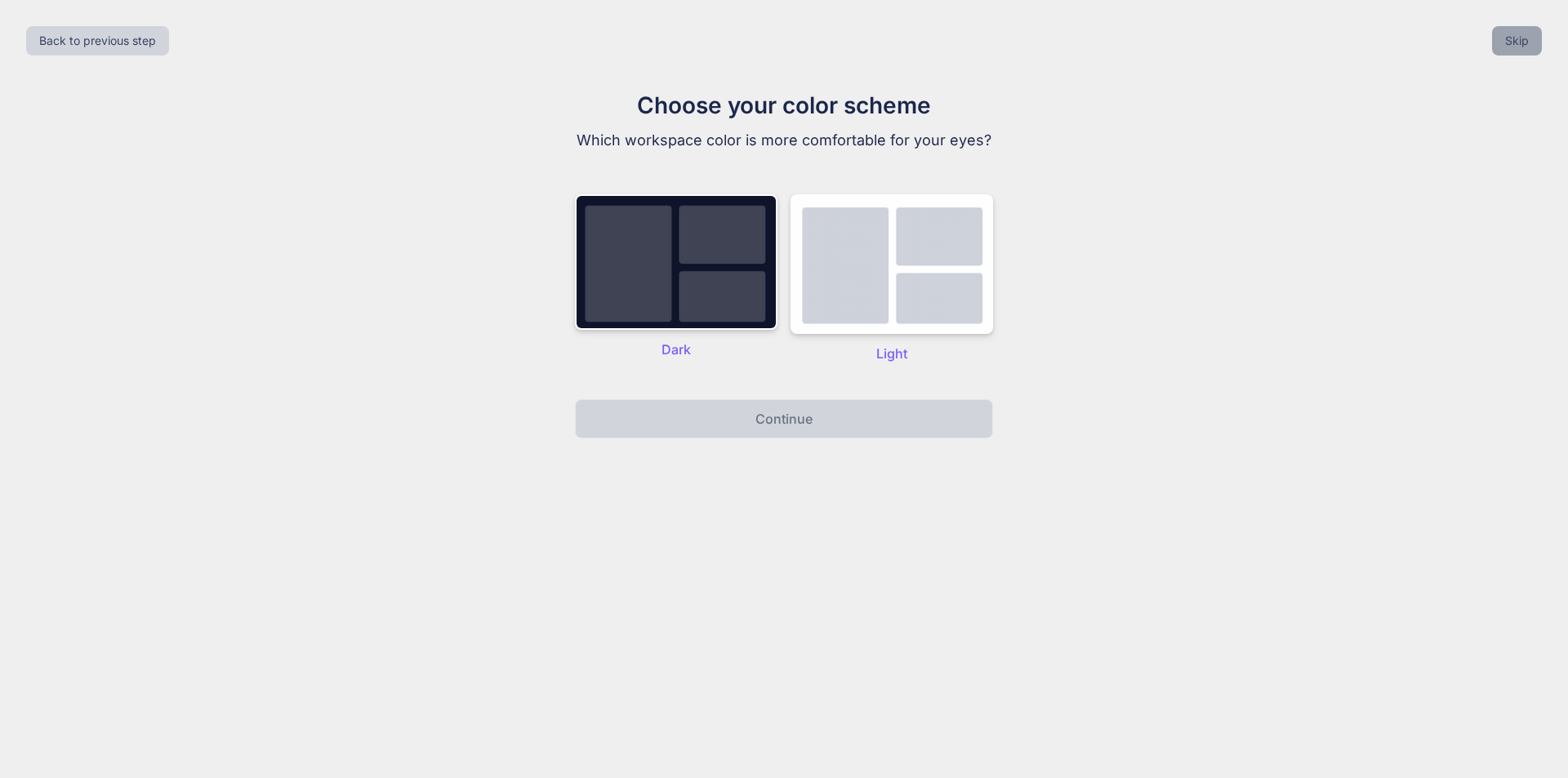
click at [1524, 40] on button "Skip" at bounding box center [1516, 40] width 49 height 29
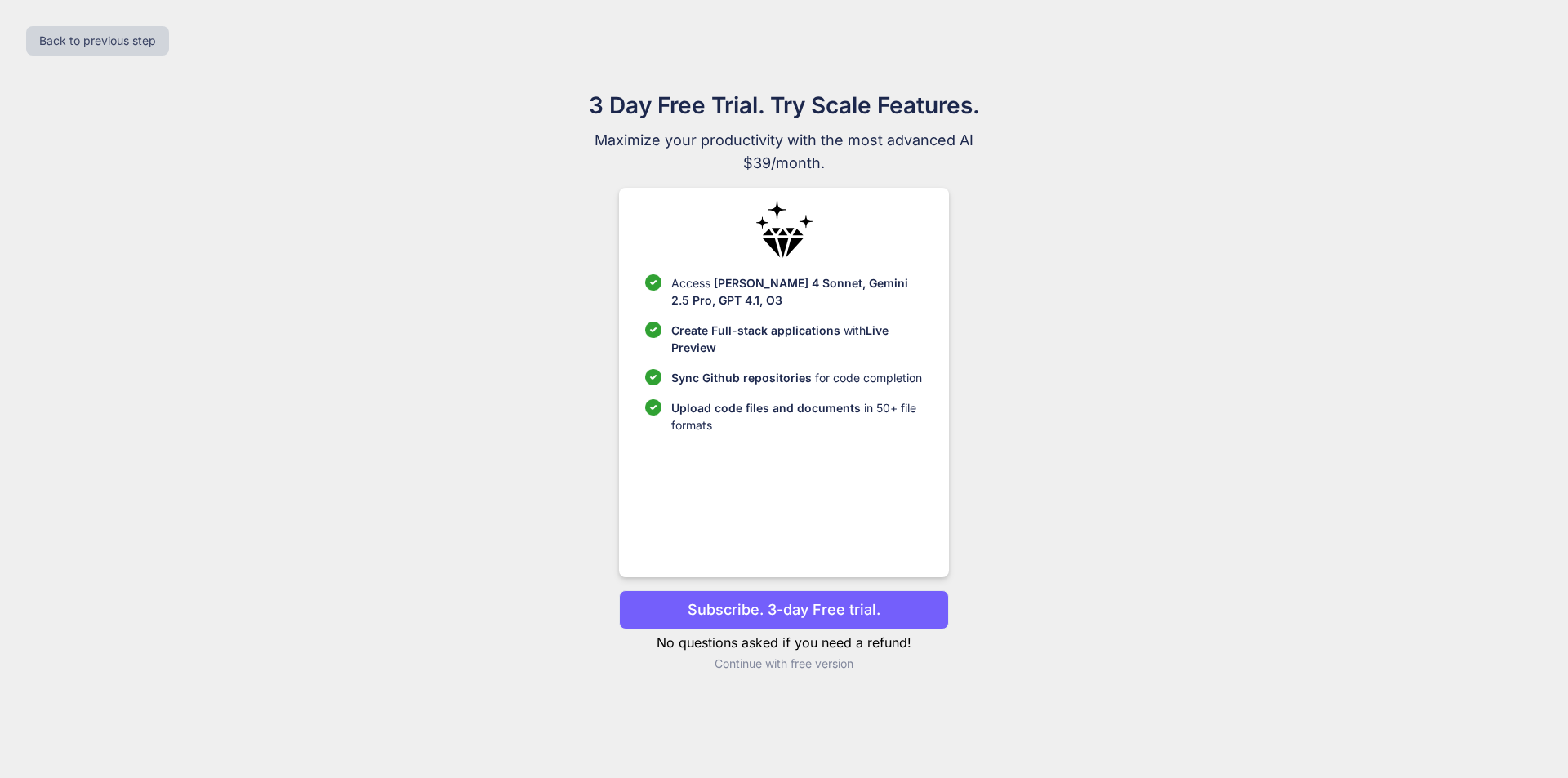
click at [825, 663] on p "Continue with free version" at bounding box center [783, 663] width 329 height 16
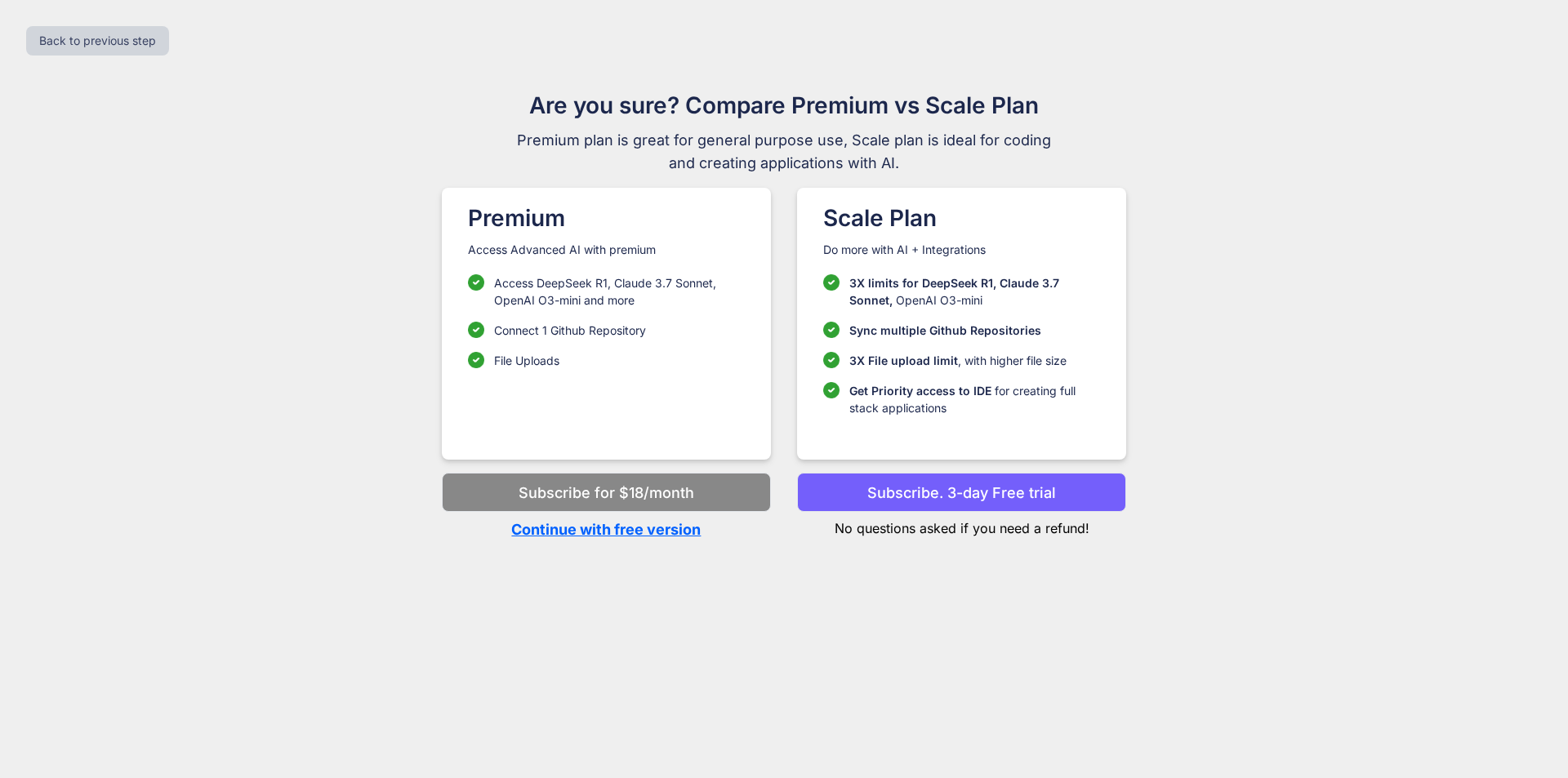
click at [644, 528] on p "Continue with free version" at bounding box center [606, 529] width 329 height 22
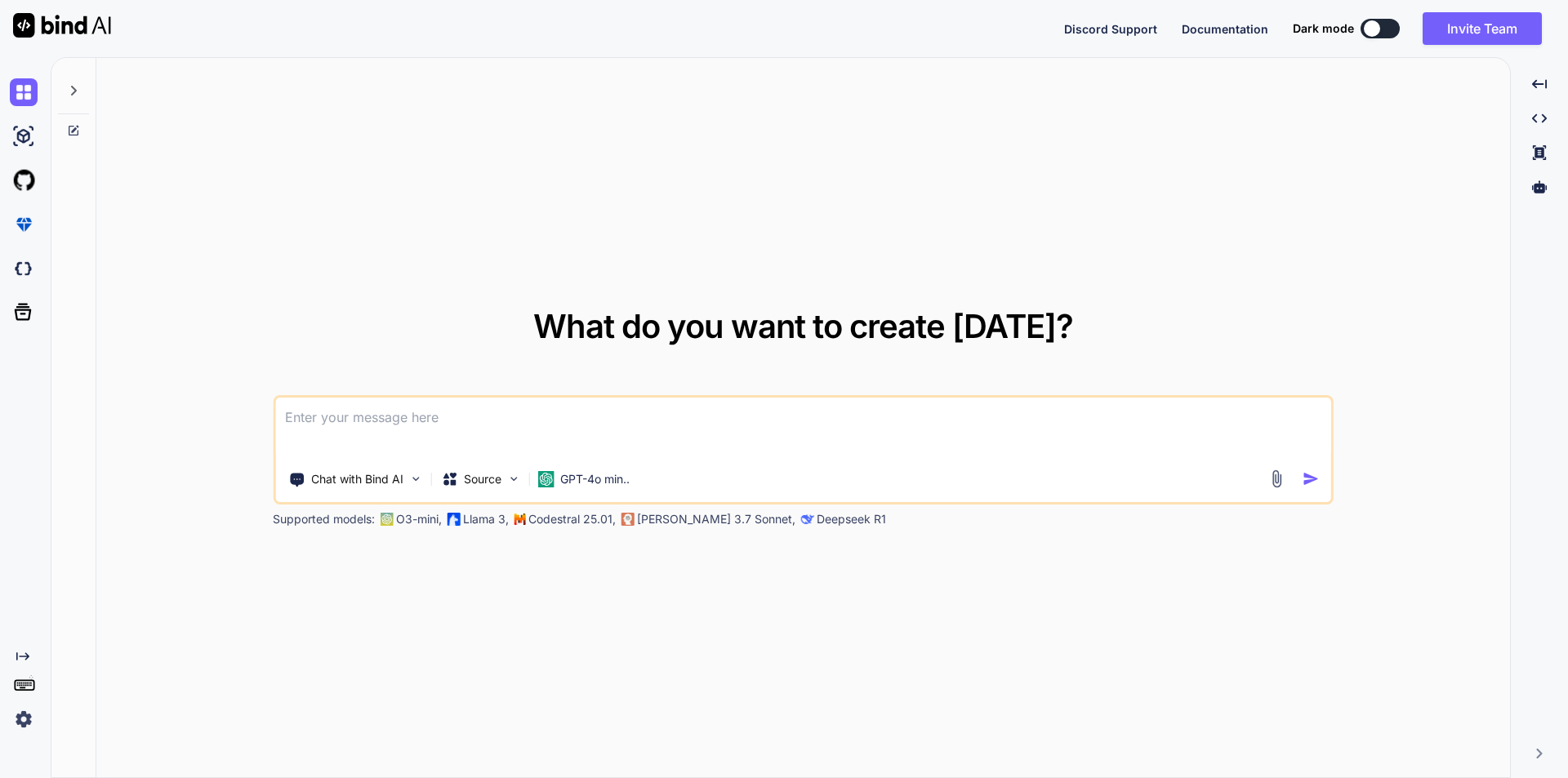
click at [447, 441] on textarea at bounding box center [802, 428] width 1056 height 60
paste textarea ""below i am writing functionality to store speaker tasks and is working perfect…"
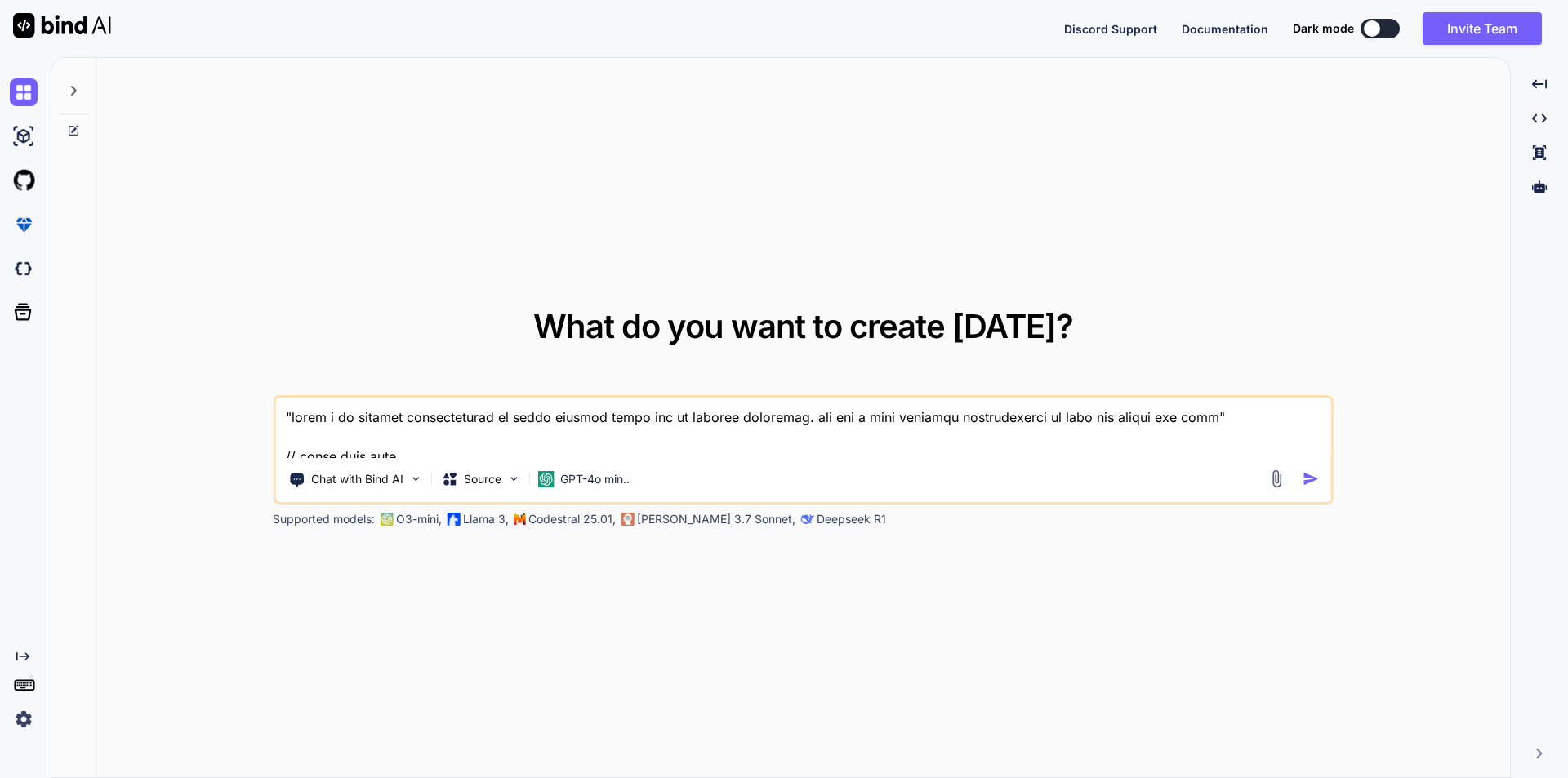
scroll to position [11797, 0]
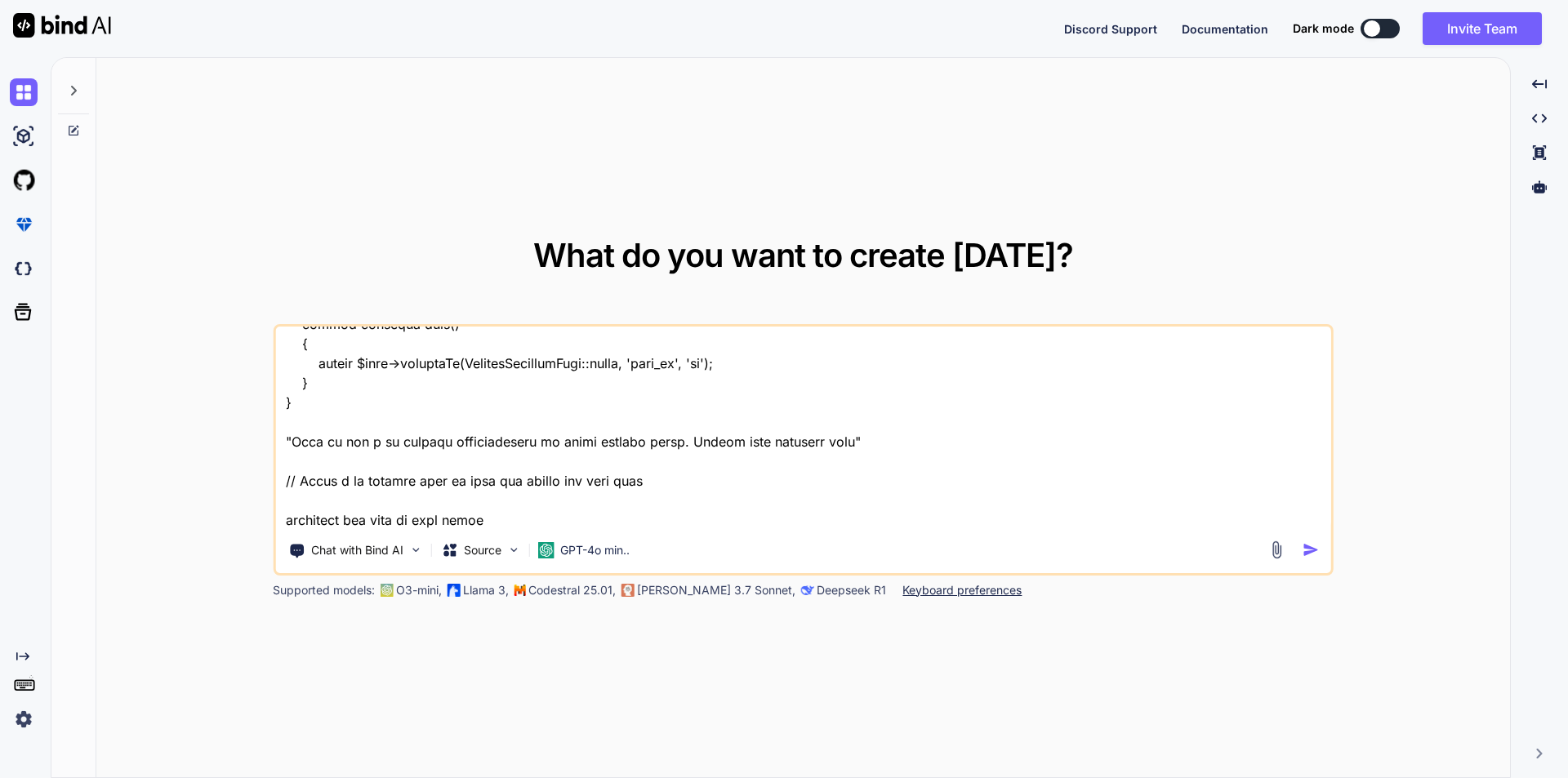
type textarea ""below i am writing functionality to store speaker tasks and is working perfect…"
click at [1311, 552] on img "button" at bounding box center [1311, 550] width 17 height 17
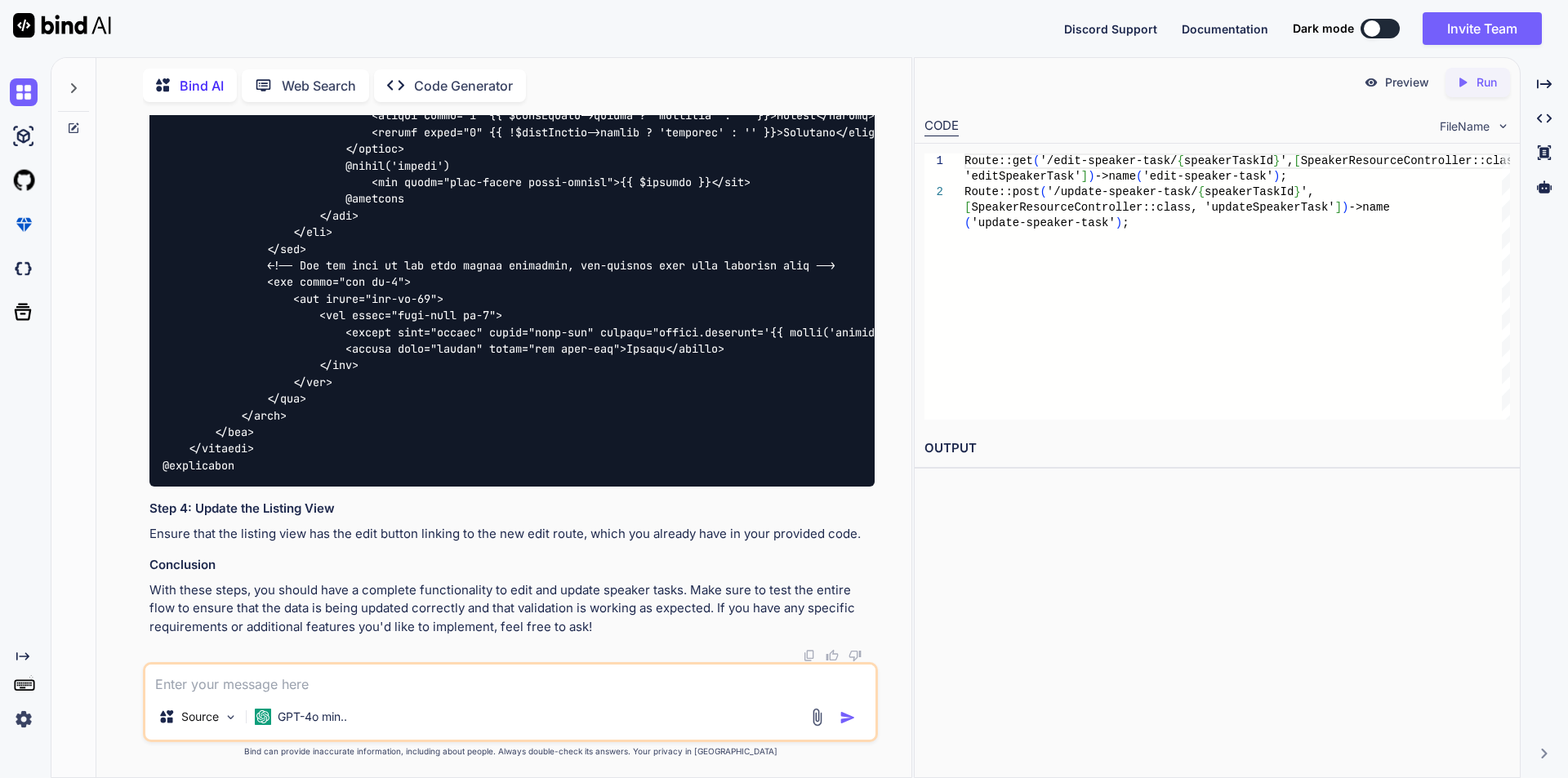
scroll to position [4940, 0]
click at [381, 677] on textarea at bounding box center [510, 679] width 730 height 29
paste textarea "// service file code to update the speaker task /** * Update speaker task data …"
type textarea "// service file code to update the speaker task /** * Update speaker task data …"
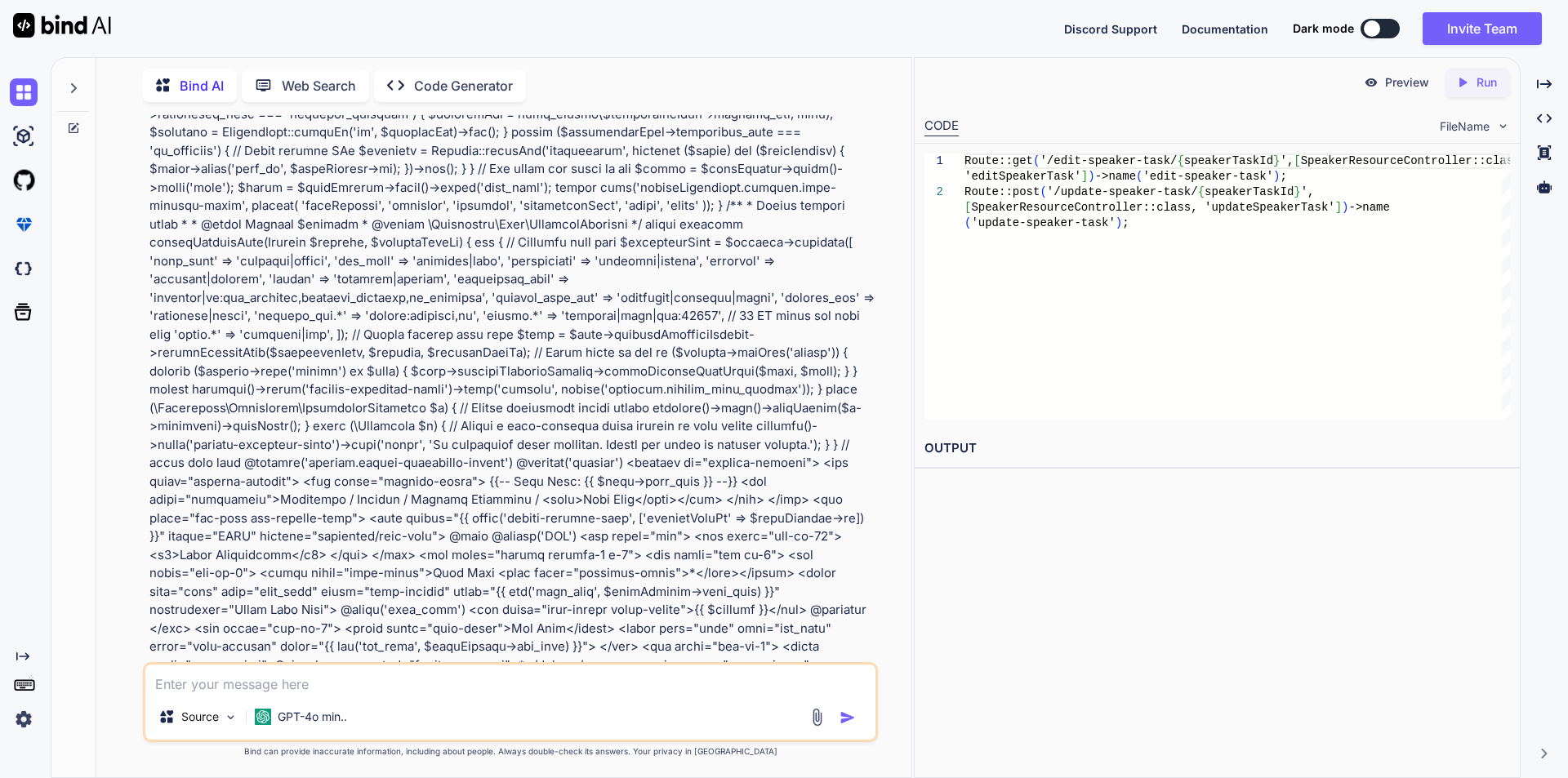
scroll to position [5486, 0]
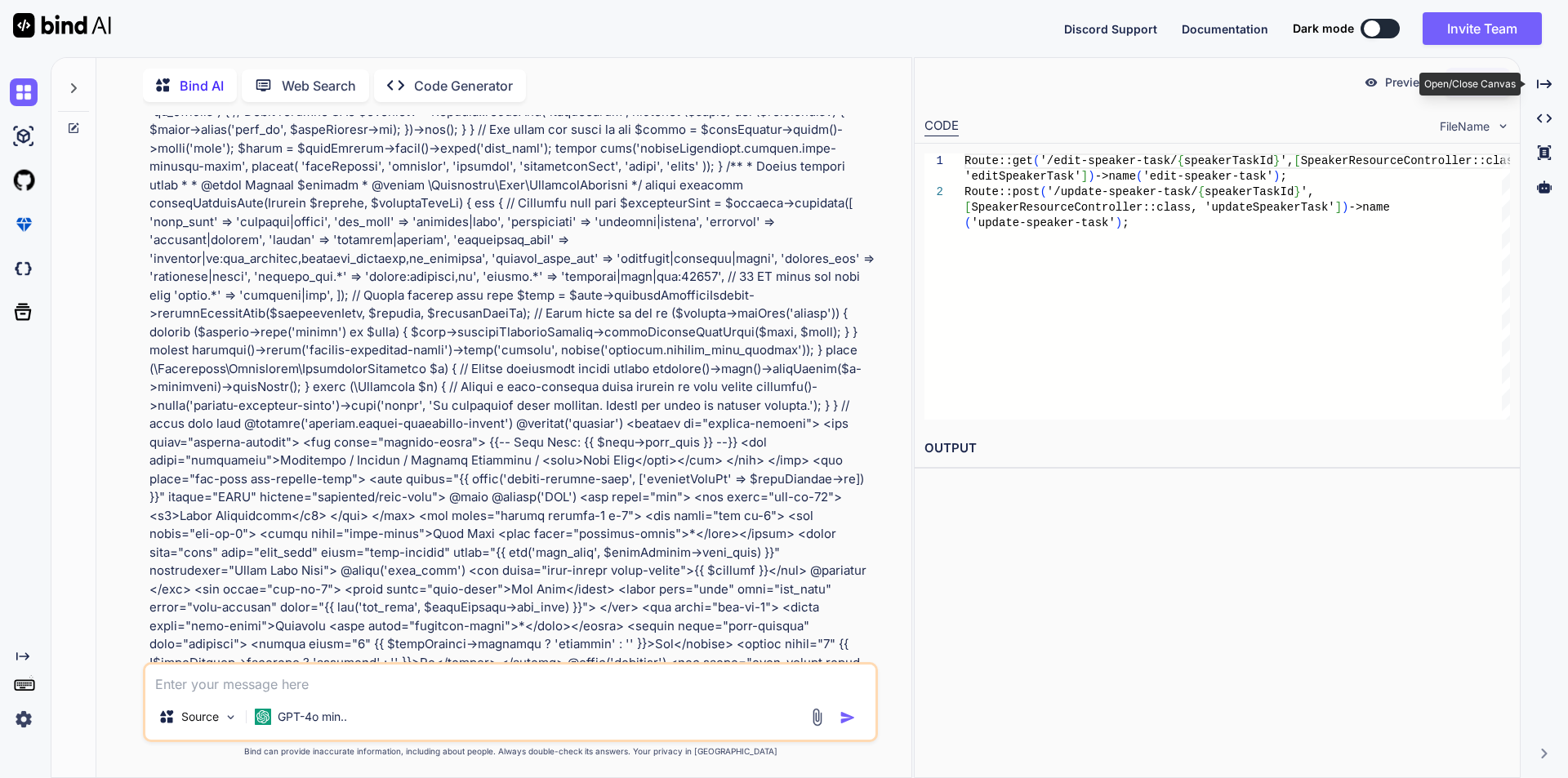
drag, startPoint x: 1545, startPoint y: 83, endPoint x: 1496, endPoint y: 109, distance: 55.5
click at [1545, 84] on icon "Created with Pixso." at bounding box center [1545, 85] width 15 height 15
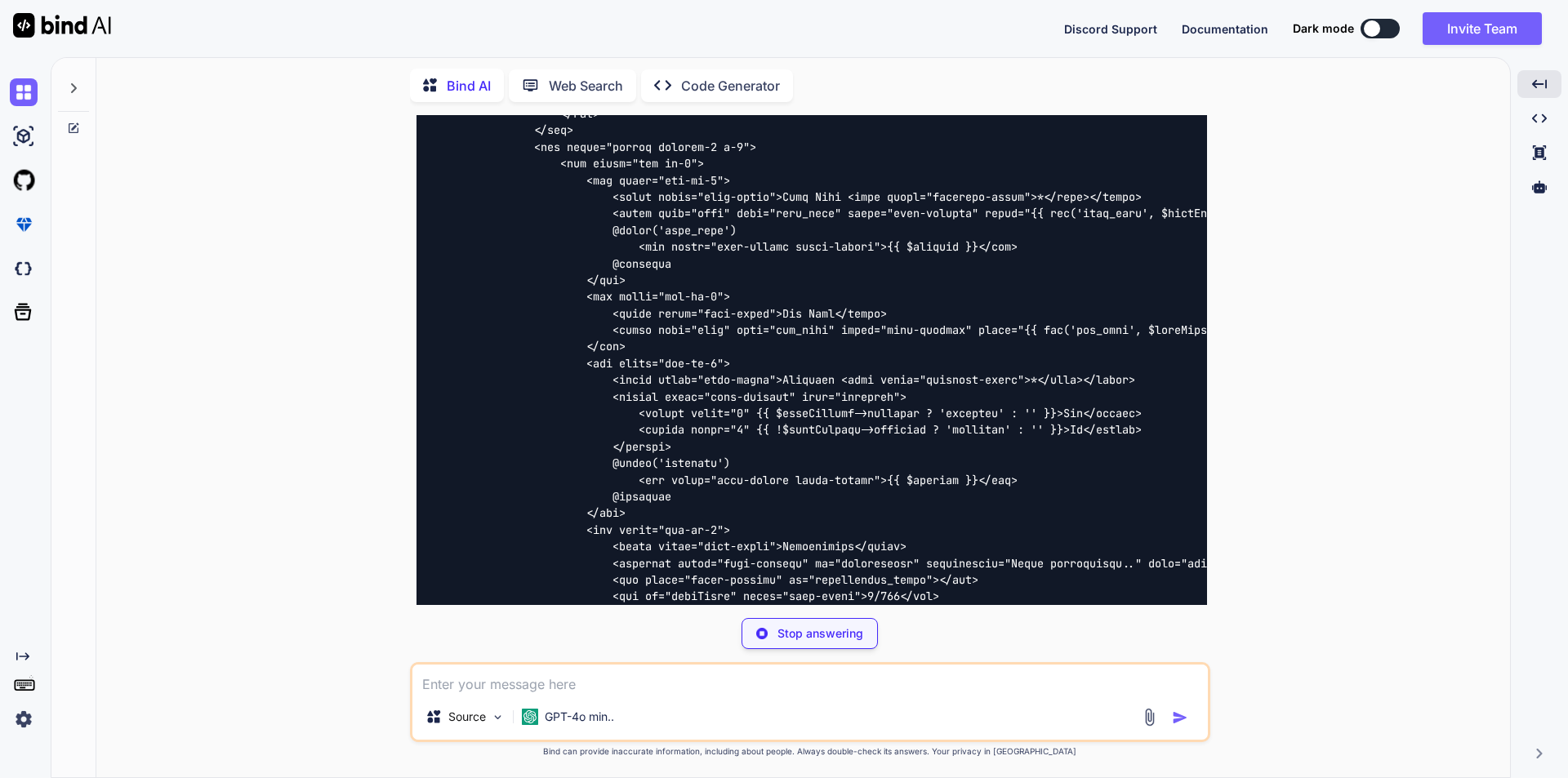
scroll to position [7819, 0]
drag, startPoint x: 435, startPoint y: 567, endPoint x: 426, endPoint y: 501, distance: 66.6
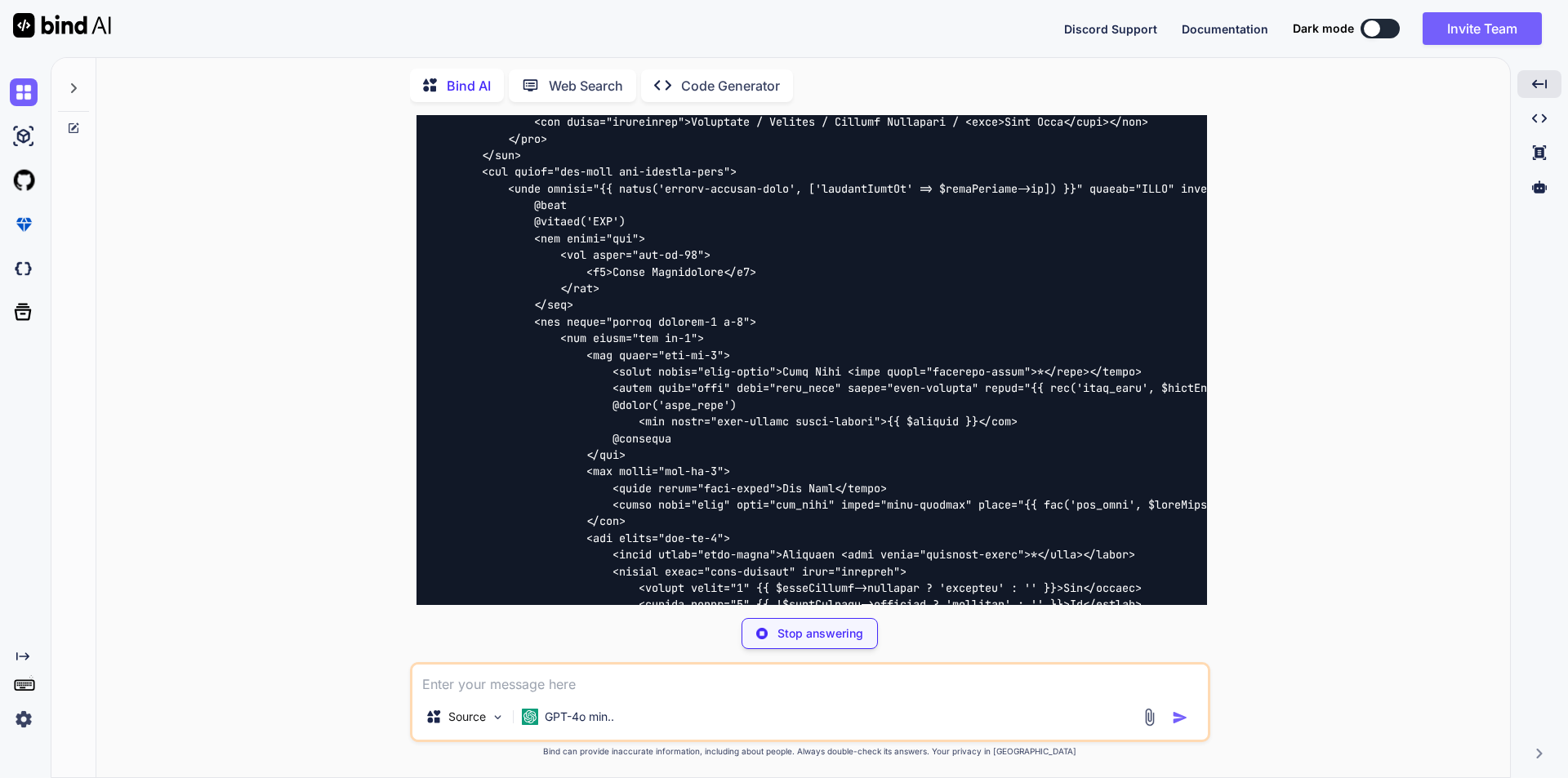
scroll to position [7574, 0]
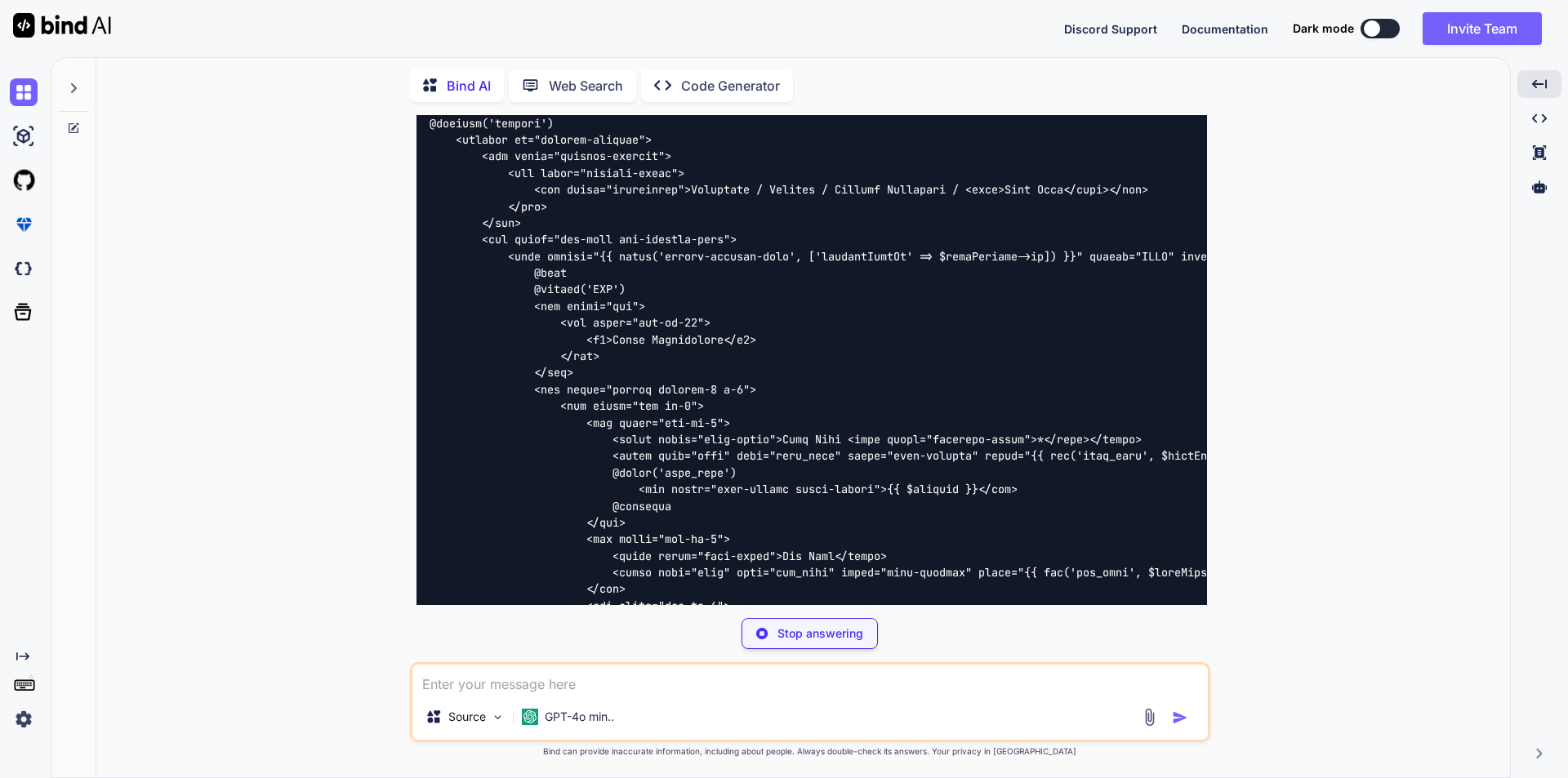
copy code "public function editSpeakerTask ( $speakerTaskId ) { $taskDetails = SpeakerReso…"
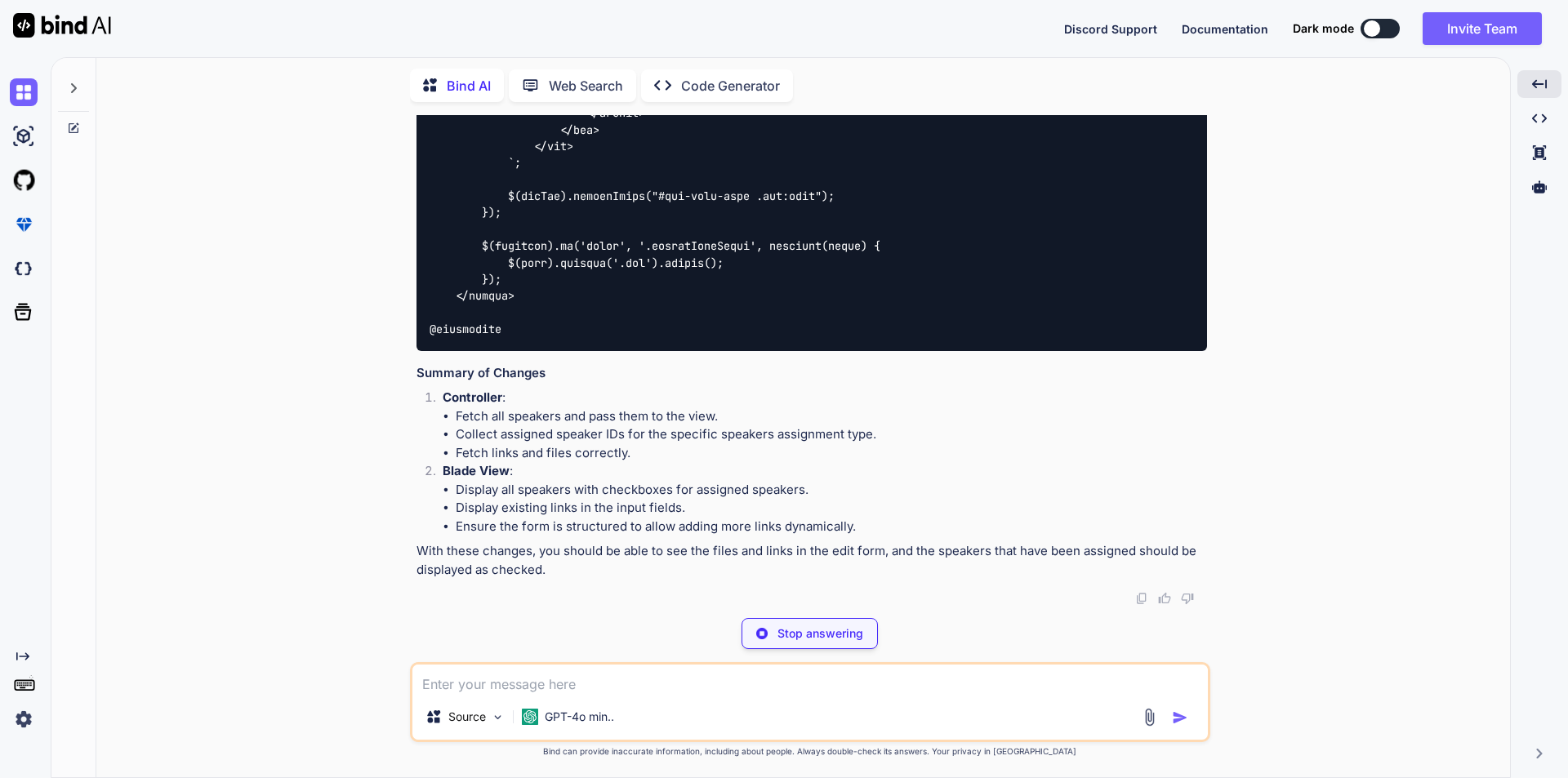
scroll to position [13179, 0]
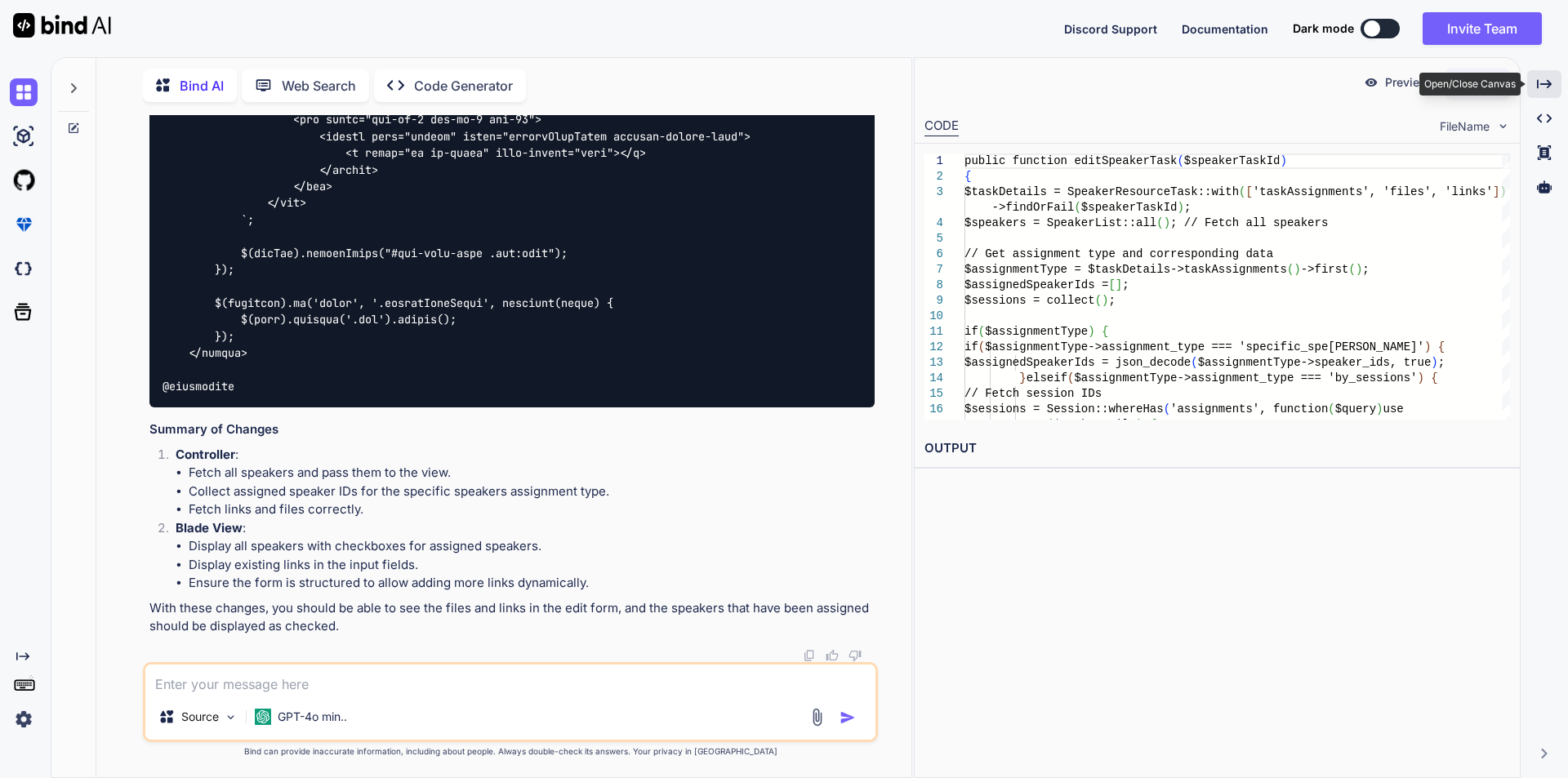
click at [1535, 86] on div "Created with Pixso." at bounding box center [1544, 84] width 34 height 28
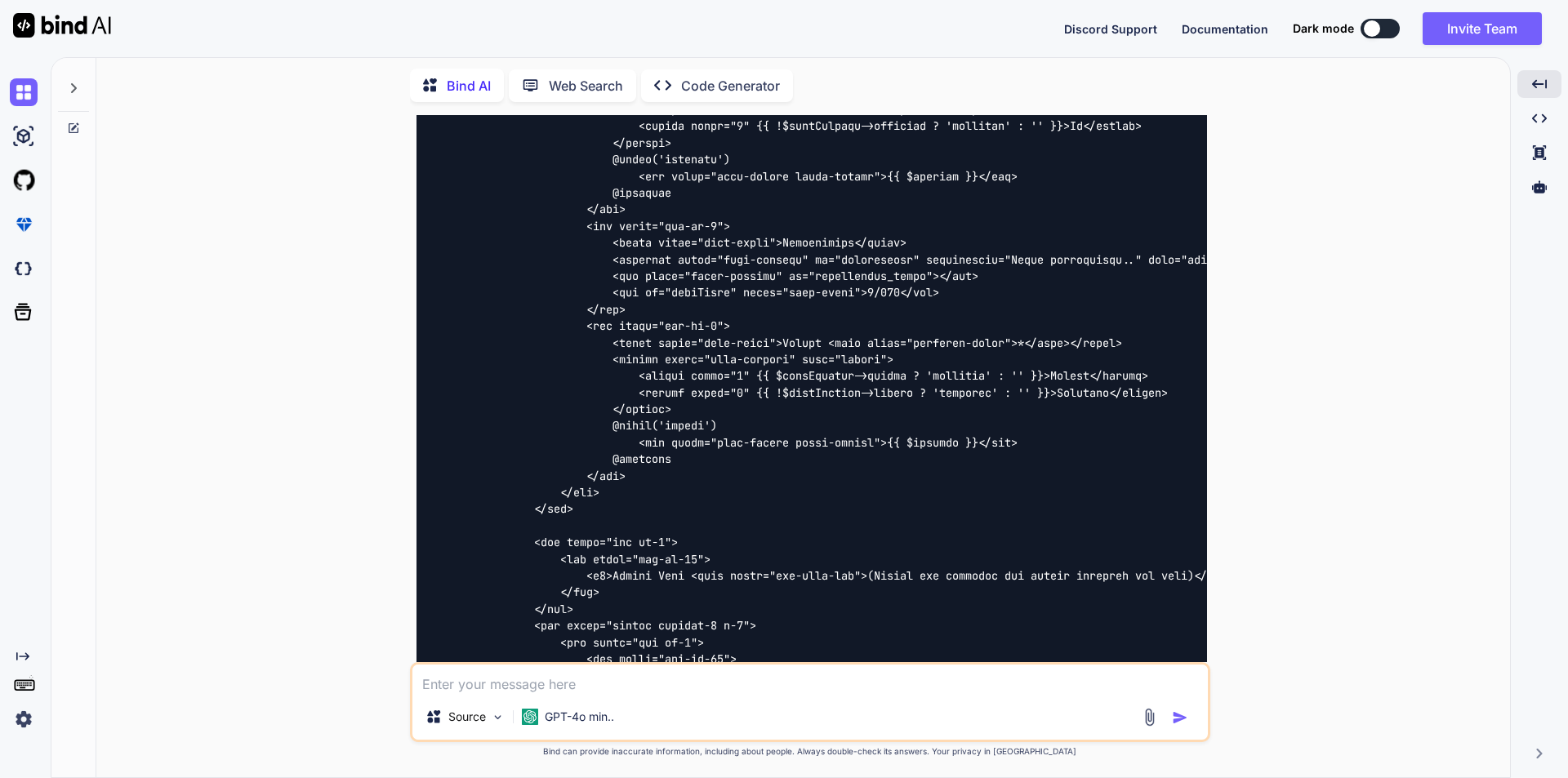
scroll to position [8091, 0]
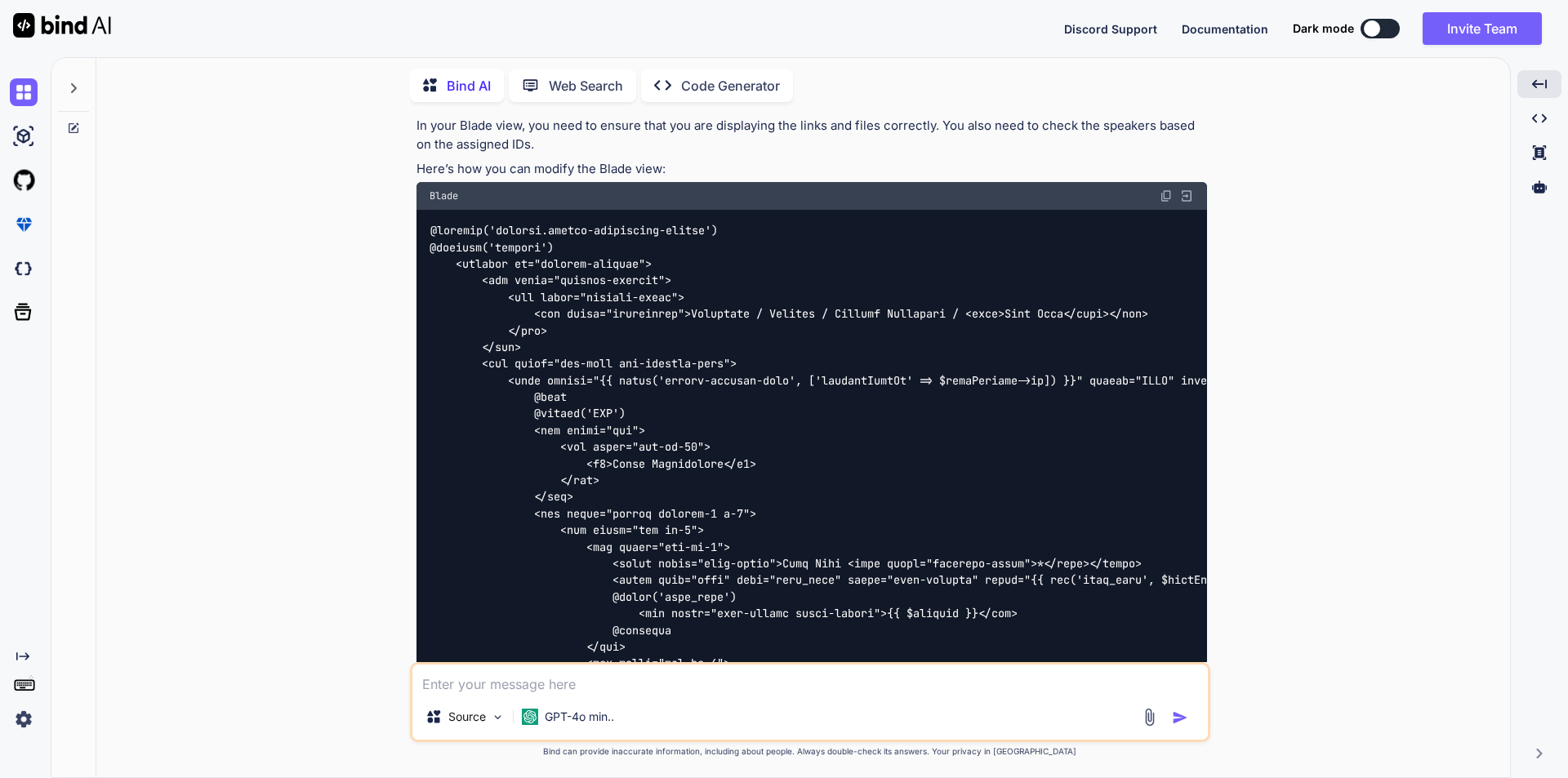
scroll to position [7438, 0]
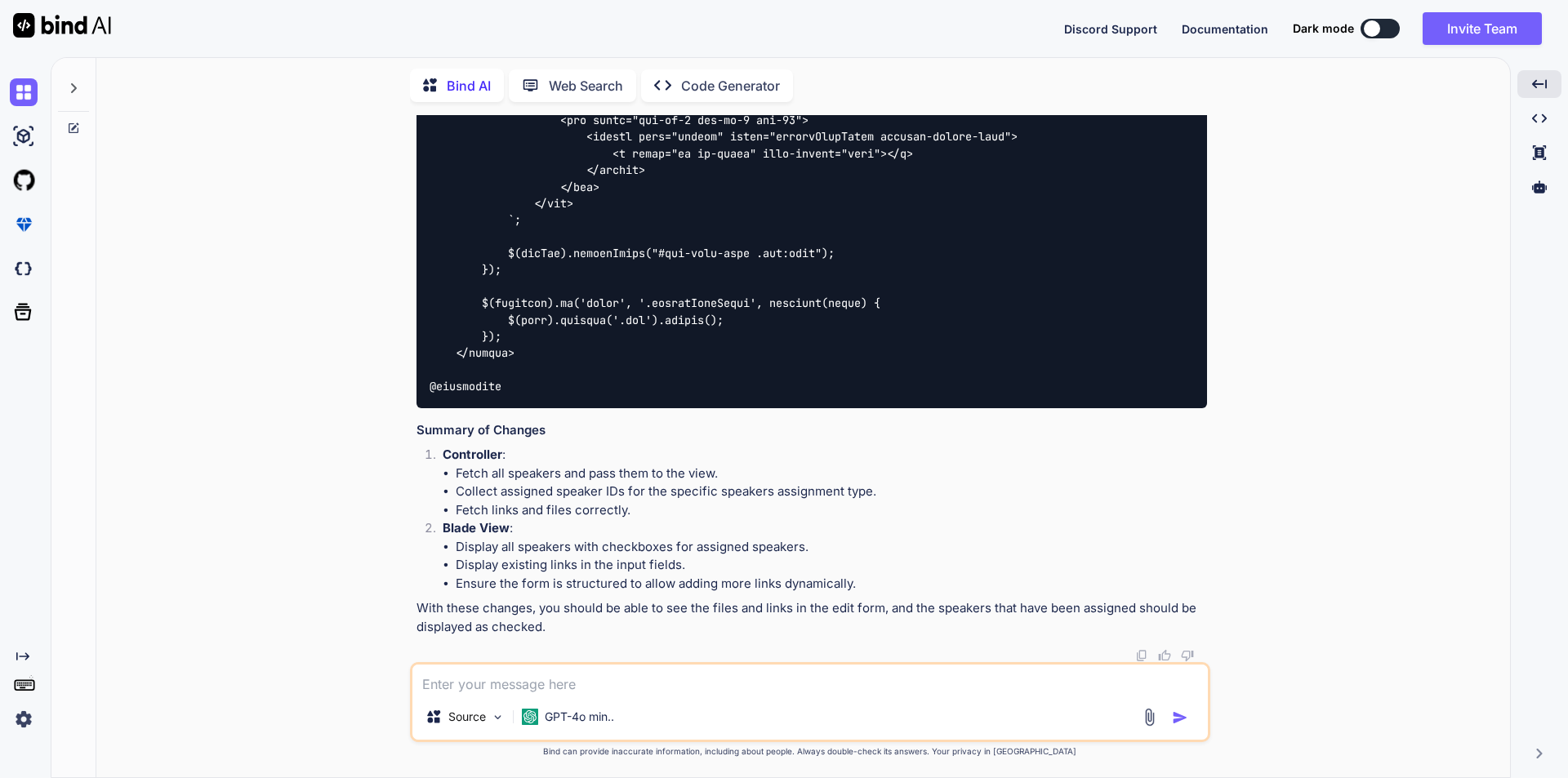
scroll to position [12010, 0]
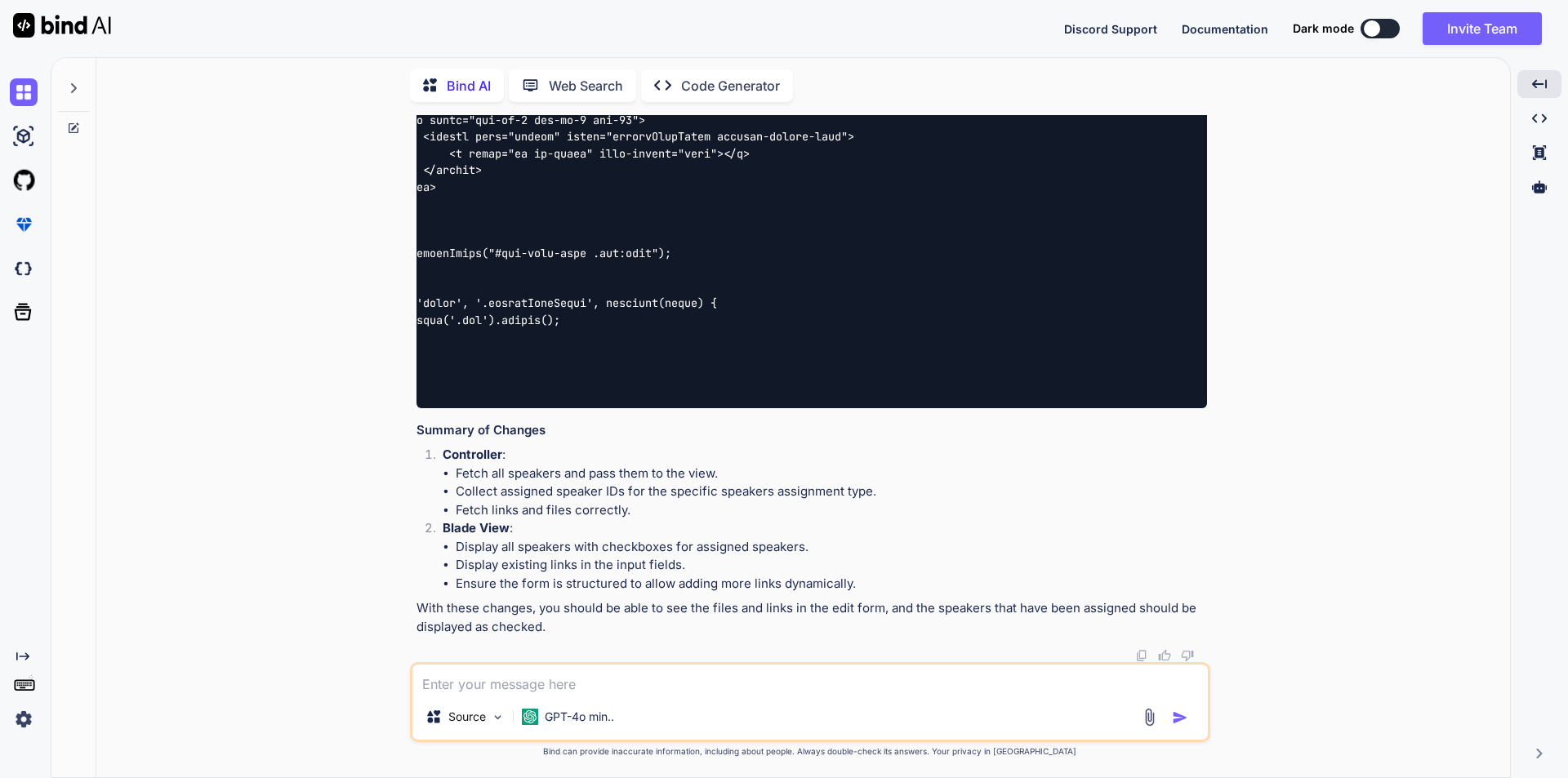
scroll to position [12745, 0]
click at [612, 680] on textarea at bounding box center [810, 679] width 795 height 29
type textarea "still not getting the links in edit form, it is giving null"
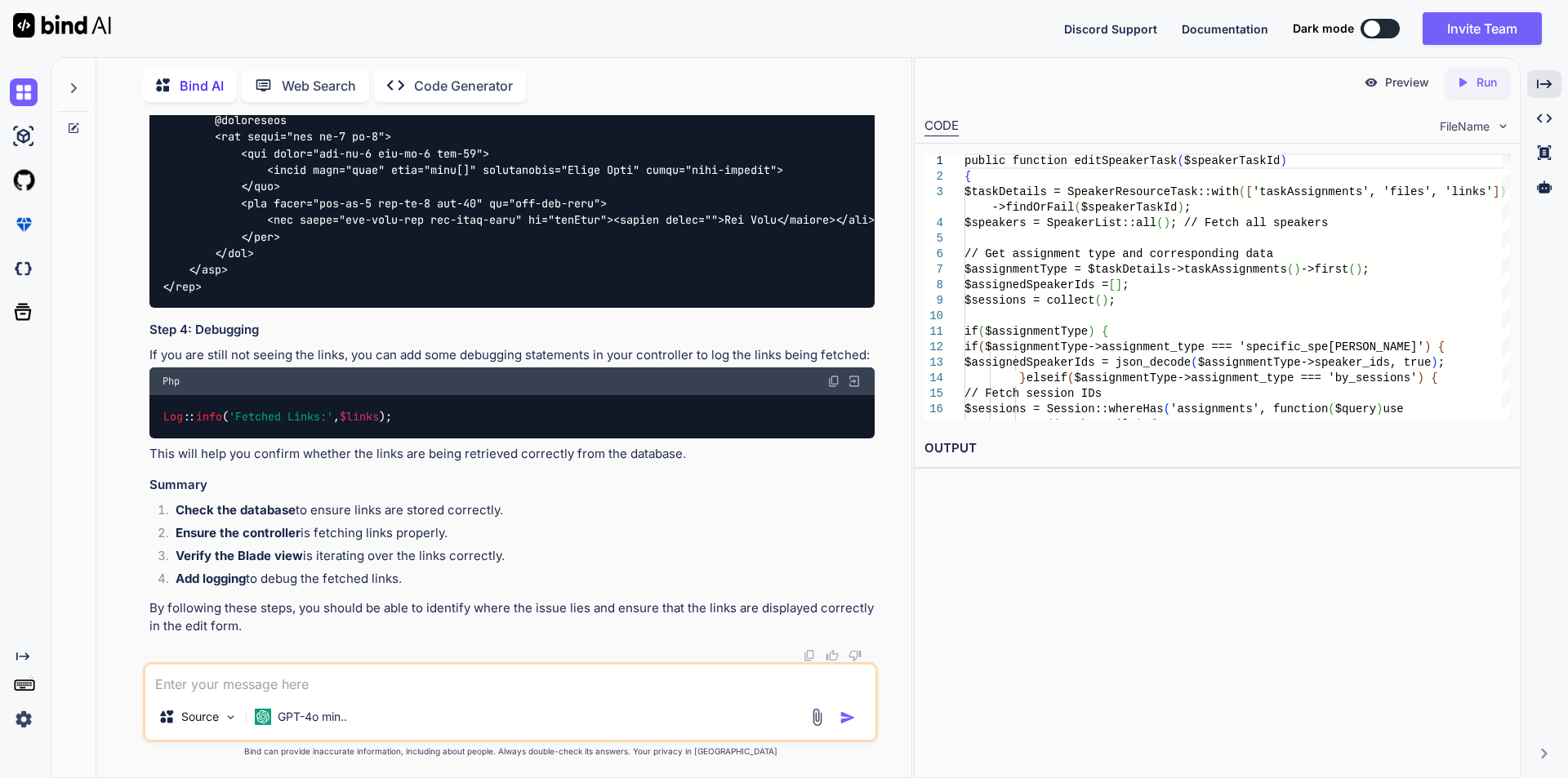
scroll to position [13923, 0]
